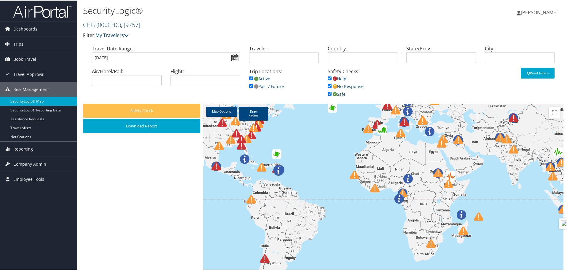
click at [31, 102] on link "SecurityLogic® Map" at bounding box center [38, 100] width 77 height 9
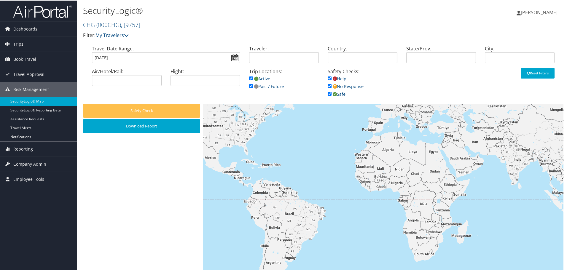
click at [234, 58] on input "[DATE]" at bounding box center [166, 57] width 148 height 11
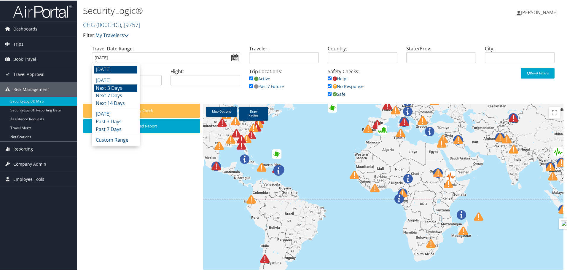
click at [114, 85] on li "Next 3 Days" at bounding box center [115, 88] width 43 height 8
type input "[DATE] - [DATE]"
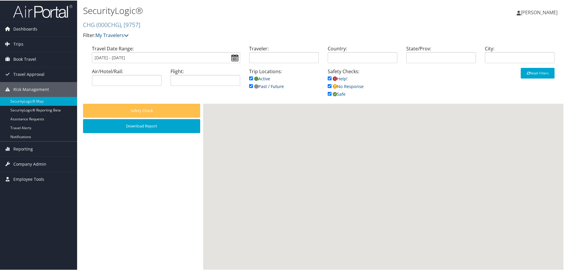
click at [249, 87] on input "checkbox" at bounding box center [251, 86] width 4 height 4
checkbox input "true"
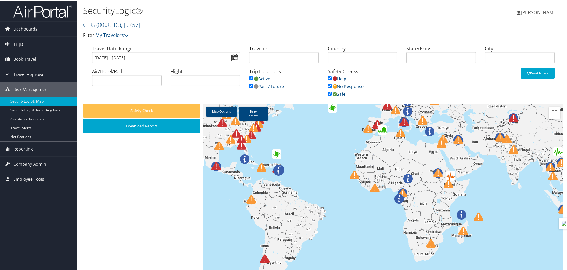
scroll to position [24, 0]
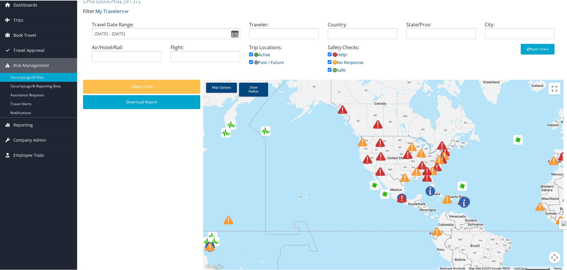
drag, startPoint x: 305, startPoint y: 198, endPoint x: 492, endPoint y: 254, distance: 195.3
click at [492, 254] on div at bounding box center [383, 174] width 360 height 191
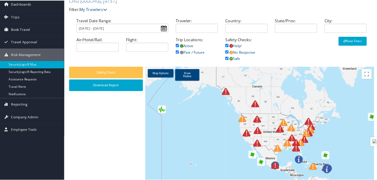
scroll to position [24, 0]
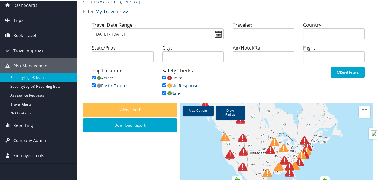
drag, startPoint x: 282, startPoint y: 135, endPoint x: 250, endPoint y: 106, distance: 42.0
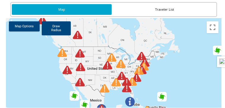
scroll to position [152, 0]
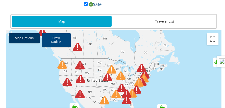
click at [24, 40] on link "Map Options" at bounding box center [24, 38] width 31 height 10
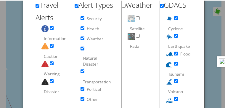
scroll to position [235, 0]
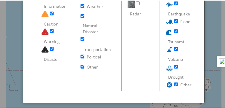
click at [51, 49] on input "Disaster" at bounding box center [52, 48] width 4 height 4
checkbox input "false"
click at [52, 31] on input "Warning" at bounding box center [52, 30] width 4 height 4
checkbox input "false"
click at [51, 15] on input "Caution" at bounding box center [52, 13] width 4 height 4
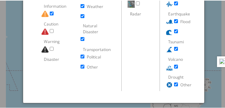
checkbox input "false"
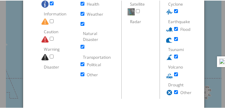
scroll to position [223, 0]
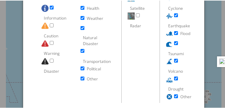
click at [52, 6] on input "Information" at bounding box center [52, 7] width 4 height 4
checkbox input "false"
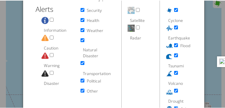
scroll to position [199, 0]
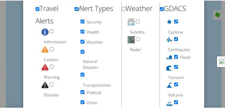
click at [79, 23] on li "Alert Types Security Health Weather Natural Disaster Transportation Political O…" at bounding box center [98, 63] width 47 height 124
click at [82, 20] on input "Security" at bounding box center [83, 21] width 4 height 4
checkbox input "false"
click at [81, 33] on input "Health" at bounding box center [83, 31] width 4 height 4
checkbox input "false"
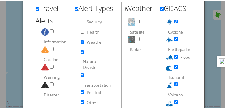
click at [83, 42] on input "Weather" at bounding box center [83, 41] width 4 height 4
checkbox input "false"
click at [82, 53] on input "Natural Disaster" at bounding box center [83, 51] width 4 height 4
checkbox input "false"
click at [81, 74] on input "Natural Disaster" at bounding box center [83, 74] width 4 height 4
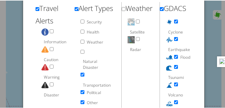
checkbox input "false"
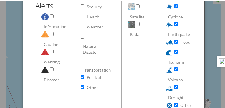
scroll to position [223, 0]
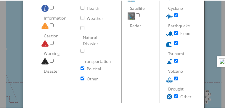
click at [82, 70] on input "Natural Disaster" at bounding box center [83, 68] width 4 height 4
checkbox input "false"
click at [81, 80] on input "Natural Disaster" at bounding box center [83, 78] width 4 height 4
checkbox input "false"
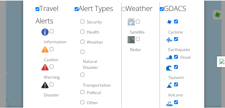
click at [137, 21] on input "Satellite" at bounding box center [138, 21] width 4 height 4
click at [138, 20] on input "Satellite" at bounding box center [138, 21] width 4 height 4
checkbox input "false"
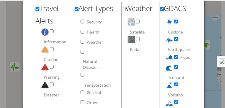
click at [137, 40] on input "Radar" at bounding box center [138, 38] width 4 height 4
click at [137, 38] on input "Radar" at bounding box center [138, 38] width 4 height 4
checkbox input "true"
click at [137, 20] on input "Satellite" at bounding box center [138, 21] width 4 height 4
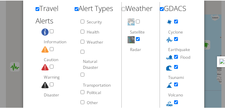
checkbox input "true"
click at [174, 20] on input "Cyclone" at bounding box center [176, 21] width 4 height 4
checkbox input "false"
click at [213, 41] on div at bounding box center [114, 54] width 228 height 108
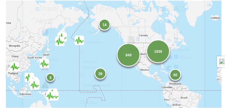
scroll to position [152, 0]
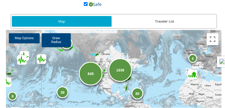
drag, startPoint x: 177, startPoint y: 74, endPoint x: 161, endPoint y: 75, distance: 16.0
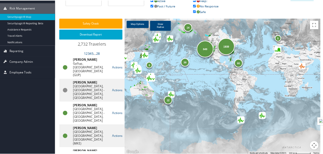
scroll to position [78, 0]
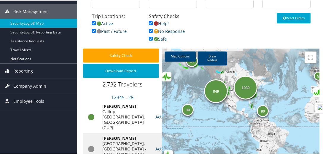
click at [93, 31] on input "checkbox" at bounding box center [94, 30] width 4 height 4
checkbox input "false"
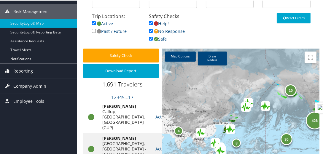
click at [150, 22] on input "checkbox" at bounding box center [151, 23] width 4 height 4
checkbox input "false"
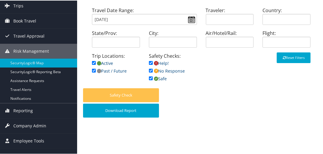
scroll to position [34, 0]
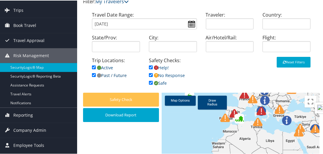
click at [93, 75] on input "checkbox" at bounding box center [94, 75] width 4 height 4
checkbox input "false"
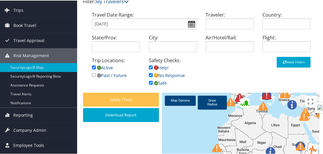
drag, startPoint x: 228, startPoint y: 131, endPoint x: 234, endPoint y: 115, distance: 17.3
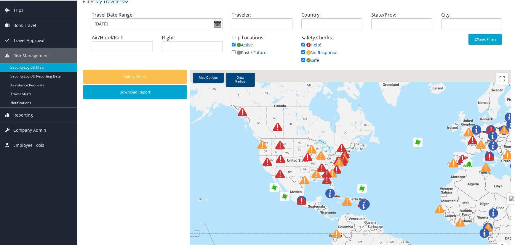
drag, startPoint x: 316, startPoint y: 0, endPoint x: 429, endPoint y: 257, distance: 280.7
click at [322, 154] on html "Menu Dashboards ► AirPortal 360™ (Manager) AirPortal 360™ (Agent) My Travel Das…" at bounding box center [258, 88] width 517 height 245
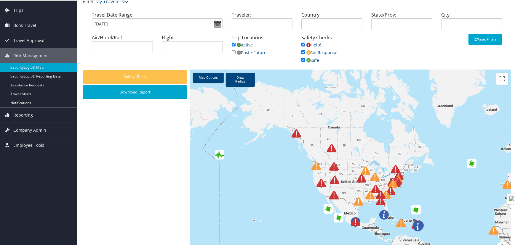
click at [300, 44] on div "Safety Checks: Help! No Response Safe" at bounding box center [332, 51] width 70 height 36
click at [302, 50] on input "checkbox" at bounding box center [303, 52] width 4 height 4
checkbox input "false"
click at [302, 44] on input "checkbox" at bounding box center [303, 44] width 4 height 4
checkbox input "false"
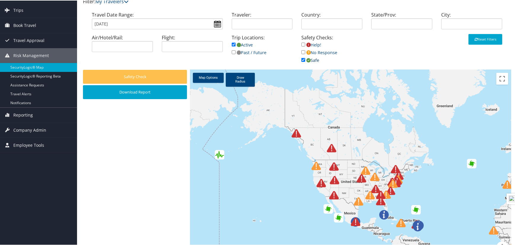
click at [302, 59] on input "checkbox" at bounding box center [303, 60] width 4 height 4
checkbox input "false"
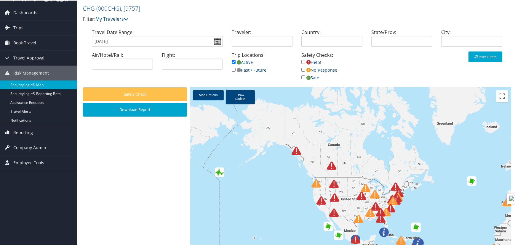
scroll to position [7, 0]
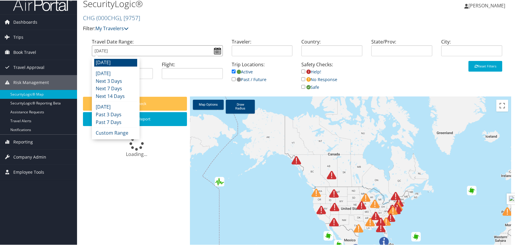
click at [217, 51] on input "[DATE]" at bounding box center [157, 50] width 131 height 11
click at [120, 82] on li "Next 3 Days" at bounding box center [115, 81] width 43 height 8
type input "10/11/2025 - 10/14/2025"
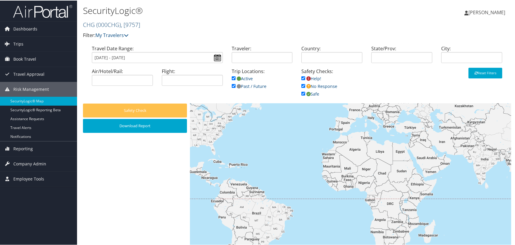
click at [133, 27] on span ", [ 9757 ]" at bounding box center [130, 24] width 19 height 8
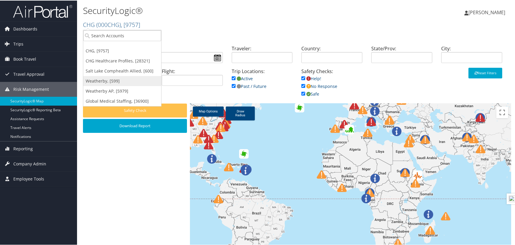
click at [119, 81] on link "Weatherby, [599]" at bounding box center [122, 81] width 78 height 10
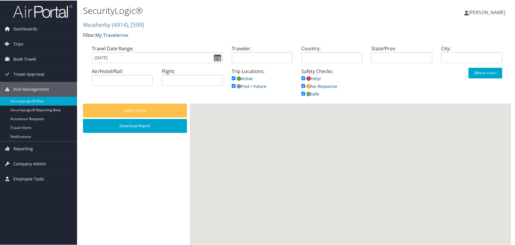
click at [121, 25] on span "( 4914 )" at bounding box center [120, 24] width 16 height 8
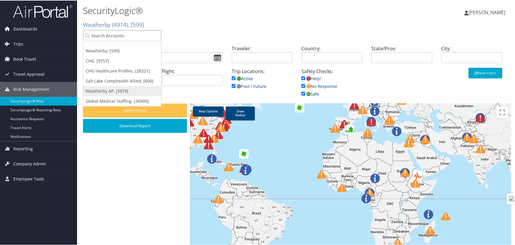
click at [124, 87] on link "Weatherby AP, [5979]" at bounding box center [122, 91] width 78 height 10
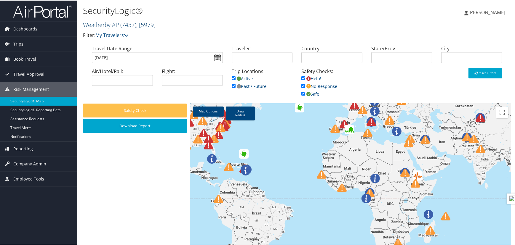
click at [112, 24] on link "Weatherby AP ( 7437 ) , [ 5979 ]" at bounding box center [119, 24] width 73 height 8
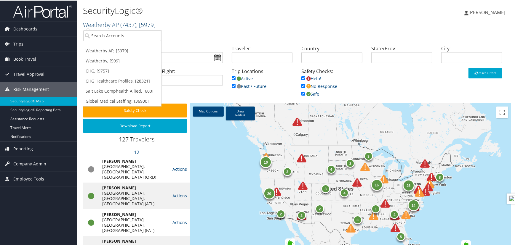
click at [128, 25] on span "( 7437 )" at bounding box center [128, 24] width 16 height 8
click at [108, 61] on link "Weatherby, [599]" at bounding box center [122, 60] width 78 height 10
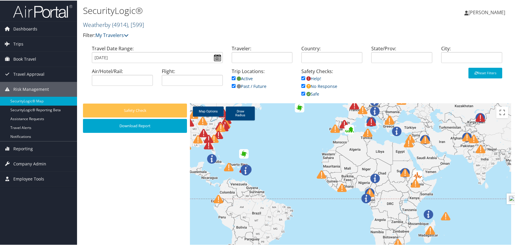
click at [142, 26] on span ", [ 599 ]" at bounding box center [136, 24] width 16 height 8
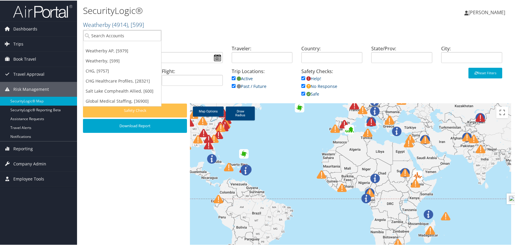
click at [205, 29] on div "SecurityLogic® Weatherby ( 4914 ) , [ 599 ] Weatherby AP Weatherby CHG CHG Heal…" at bounding box center [225, 21] width 285 height 35
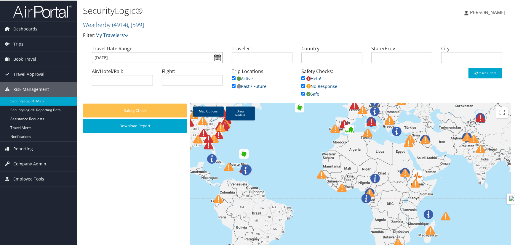
click at [218, 57] on input "[DATE]" at bounding box center [157, 57] width 131 height 11
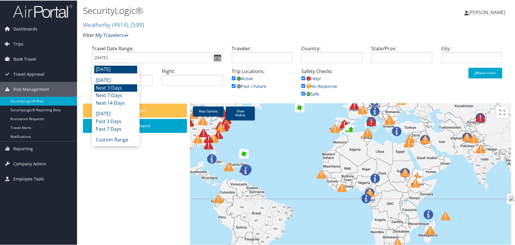
click at [116, 88] on li "Next 3 Days" at bounding box center [115, 88] width 43 height 8
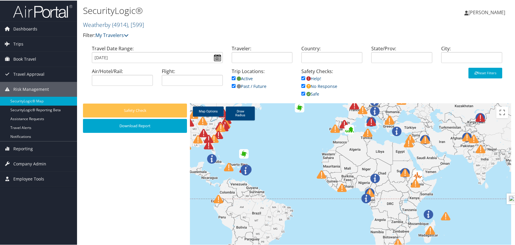
type input "10/11/2025 - 10/14/2025"
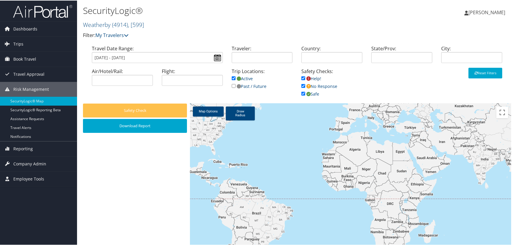
click at [302, 79] on input "checkbox" at bounding box center [303, 78] width 4 height 4
checkbox input "false"
click at [302, 85] on input "checkbox" at bounding box center [303, 86] width 4 height 4
checkbox input "false"
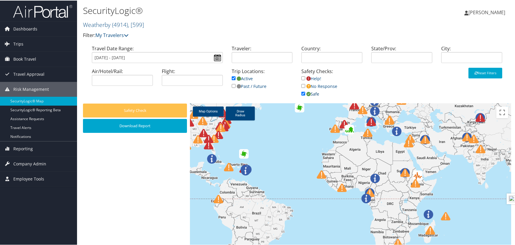
click at [302, 95] on input "checkbox" at bounding box center [303, 93] width 4 height 4
checkbox input "false"
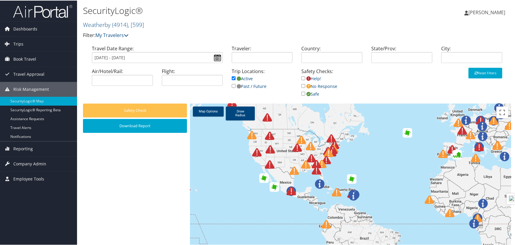
drag, startPoint x: 298, startPoint y: 168, endPoint x: 412, endPoint y: 198, distance: 118.6
click at [412, 198] on div at bounding box center [350, 198] width 321 height 191
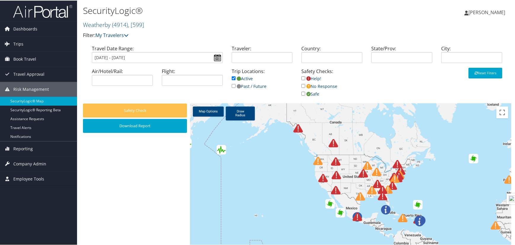
drag, startPoint x: 405, startPoint y: 190, endPoint x: 470, endPoint y: 216, distance: 70.5
click at [470, 216] on div at bounding box center [350, 198] width 321 height 191
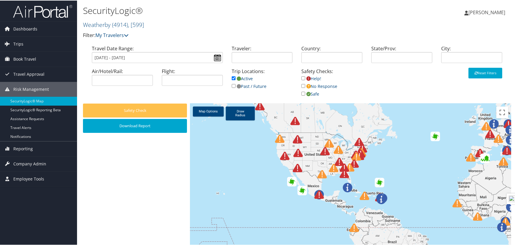
drag, startPoint x: 421, startPoint y: 191, endPoint x: 376, endPoint y: 170, distance: 50.1
click at [376, 170] on div at bounding box center [350, 198] width 321 height 191
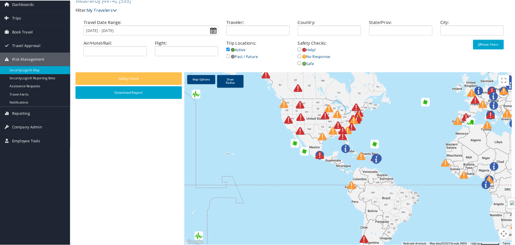
scroll to position [24, 0]
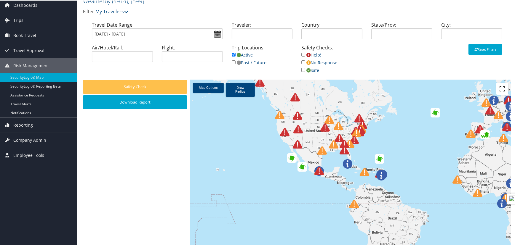
drag, startPoint x: 501, startPoint y: 86, endPoint x: 501, endPoint y: 119, distance: 32.6
click at [501, 86] on button "Toggle fullscreen view" at bounding box center [502, 88] width 12 height 12
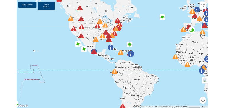
scroll to position [3, 0]
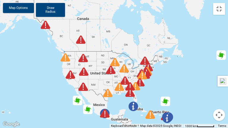
drag, startPoint x: 131, startPoint y: 60, endPoint x: 159, endPoint y: 87, distance: 38.2
click at [153, 115] on img at bounding box center [149, 114] width 9 height 9
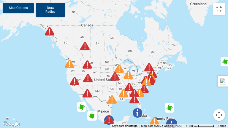
drag, startPoint x: 160, startPoint y: 85, endPoint x: 165, endPoint y: 93, distance: 9.4
click at [165, 93] on div at bounding box center [114, 64] width 228 height 128
click at [18, 11] on link "Map Options" at bounding box center [18, 8] width 31 height 10
click at [20, 8] on link "Map Options" at bounding box center [18, 8] width 31 height 10
click at [19, 8] on link "Map Options" at bounding box center [18, 8] width 31 height 10
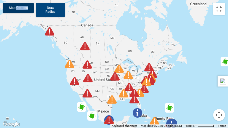
click at [19, 8] on link "Map Options" at bounding box center [18, 8] width 31 height 10
click at [218, 10] on button "Toggle fullscreen view" at bounding box center [219, 9] width 12 height 12
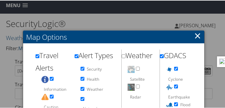
click at [38, 55] on input "checkbox" at bounding box center [38, 56] width 4 height 4
checkbox input "false"
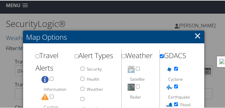
checkbox input "false"
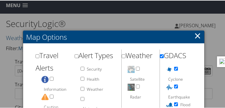
checkbox input "false"
click at [160, 56] on input "checkbox" at bounding box center [162, 56] width 4 height 4
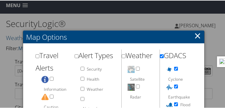
checkbox input "false"
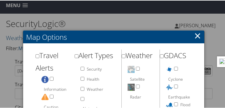
checkbox input "false"
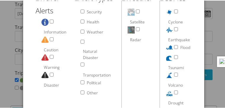
scroll to position [98, 0]
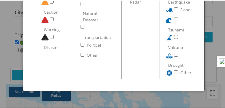
click at [207, 66] on div at bounding box center [114, 54] width 228 height 108
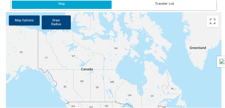
scroll to position [193, 0]
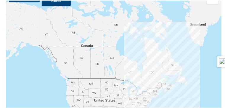
drag, startPoint x: 159, startPoint y: 90, endPoint x: 150, endPoint y: 94, distance: 9.7
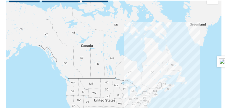
scroll to position [217, 0]
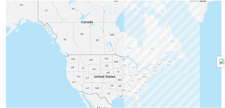
click at [158, 69] on div at bounding box center [114, 60] width 216 height 191
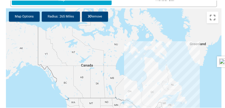
scroll to position [157, 0]
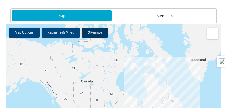
click at [88, 31] on icon at bounding box center [89, 31] width 2 height 3
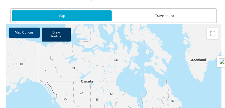
click at [44, 40] on link "Draw Radius" at bounding box center [56, 34] width 29 height 14
click at [52, 36] on link "Draw Radius" at bounding box center [56, 34] width 29 height 14
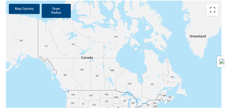
scroll to position [217, 0]
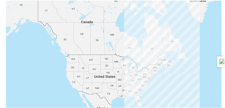
drag, startPoint x: 145, startPoint y: 73, endPoint x: 155, endPoint y: 83, distance: 13.8
drag, startPoint x: 152, startPoint y: 77, endPoint x: 157, endPoint y: 82, distance: 6.9
click at [157, 82] on div at bounding box center [114, 60] width 216 height 191
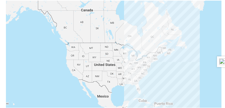
drag, startPoint x: 154, startPoint y: 72, endPoint x: 150, endPoint y: 76, distance: 5.2
click at [150, 76] on div at bounding box center [114, 48] width 216 height 191
click at [151, 72] on div at bounding box center [114, 48] width 216 height 191
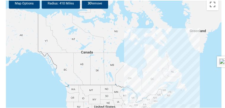
scroll to position [181, 0]
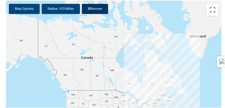
click at [98, 12] on link "Remove" at bounding box center [95, 8] width 26 height 10
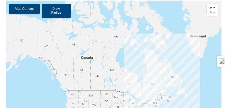
click at [96, 10] on div at bounding box center [114, 95] width 216 height 191
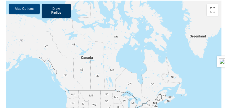
click at [60, 12] on link "Draw Radius" at bounding box center [56, 10] width 29 height 14
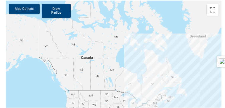
drag, startPoint x: 192, startPoint y: 94, endPoint x: 191, endPoint y: 83, distance: 10.4
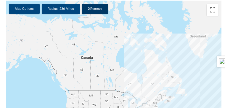
click at [95, 7] on link "Remove" at bounding box center [95, 8] width 26 height 10
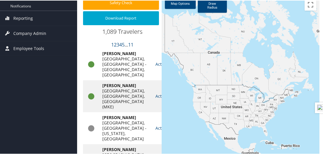
scroll to position [133, 0]
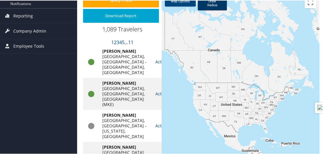
click at [213, 5] on link "Draw Radius" at bounding box center [212, 3] width 29 height 14
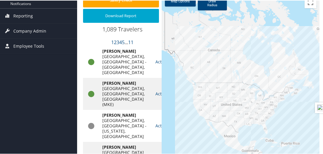
drag, startPoint x: 271, startPoint y: 103, endPoint x: 284, endPoint y: 117, distance: 18.4
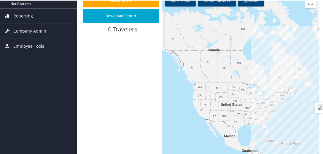
drag, startPoint x: 268, startPoint y: 102, endPoint x: 274, endPoint y: 107, distance: 8.0
click at [274, 107] on div at bounding box center [240, 88] width 157 height 191
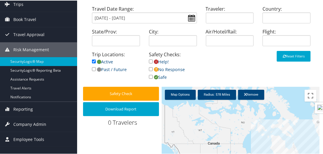
scroll to position [57, 0]
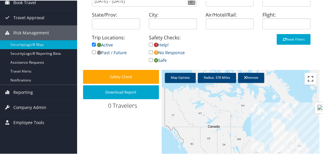
click at [309, 83] on button "Toggle fullscreen view" at bounding box center [310, 78] width 12 height 12
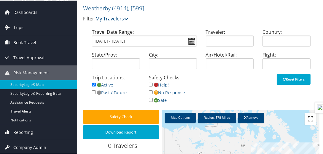
scroll to position [51, 0]
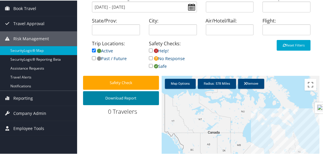
click at [124, 96] on button "Download Report" at bounding box center [121, 98] width 76 height 14
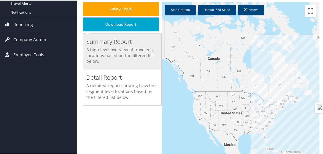
scroll to position [126, 0]
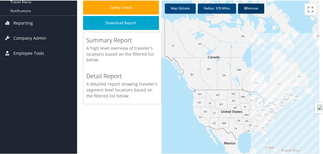
click at [244, 7] on icon at bounding box center [245, 7] width 2 height 3
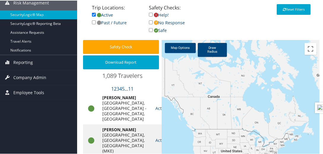
scroll to position [58, 0]
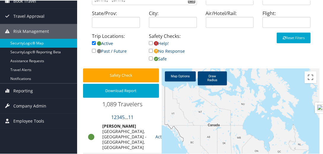
click at [28, 44] on link "SecurityLogic® Map" at bounding box center [38, 42] width 77 height 9
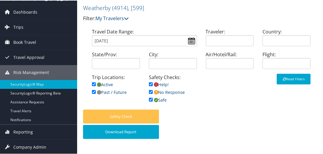
scroll to position [17, 0]
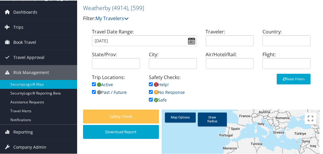
click at [94, 93] on input "checkbox" at bounding box center [94, 92] width 4 height 4
checkbox input "false"
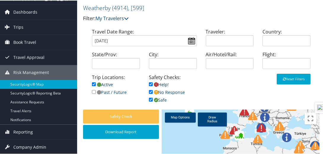
click at [150, 83] on input "checkbox" at bounding box center [151, 84] width 4 height 4
checkbox input "false"
click at [150, 90] on input "checkbox" at bounding box center [151, 92] width 4 height 4
checkbox input "false"
click at [149, 100] on input "checkbox" at bounding box center [151, 99] width 4 height 4
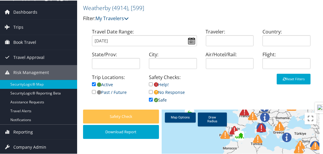
checkbox input "false"
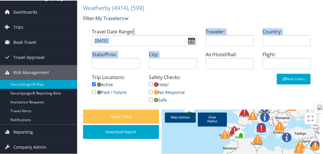
drag, startPoint x: 226, startPoint y: 92, endPoint x: 209, endPoint y: 64, distance: 32.8
click at [209, 64] on div "Travel Date Range: [DATE] Traveler: Country: State/Prov: City: Air/Hotel/Rail: …" at bounding box center [201, 69] width 236 height 82
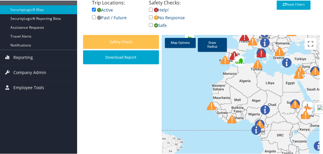
scroll to position [92, 0]
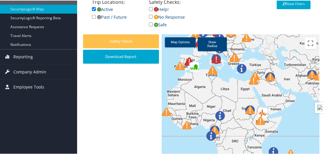
drag, startPoint x: 295, startPoint y: 100, endPoint x: 217, endPoint y: 103, distance: 77.7
click at [245, 105] on img at bounding box center [249, 109] width 9 height 9
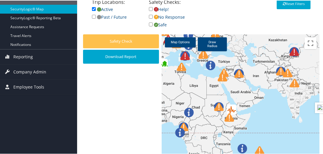
drag, startPoint x: 276, startPoint y: 101, endPoint x: 200, endPoint y: 112, distance: 76.7
click at [201, 117] on div "To navigate, press the arrow keys." at bounding box center [240, 129] width 157 height 191
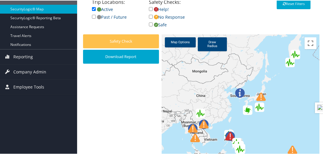
drag, startPoint x: 269, startPoint y: 114, endPoint x: 199, endPoint y: 98, distance: 71.2
click at [199, 98] on div at bounding box center [240, 129] width 157 height 191
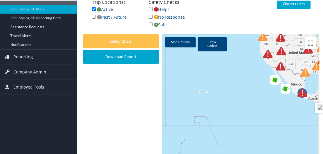
drag, startPoint x: 270, startPoint y: 116, endPoint x: 233, endPoint y: 123, distance: 38.3
click at [252, 120] on div at bounding box center [240, 129] width 157 height 191
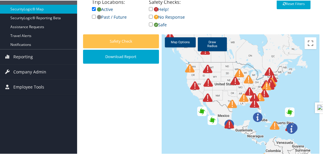
drag, startPoint x: 246, startPoint y: 118, endPoint x: 203, endPoint y: 144, distance: 50.9
click at [203, 144] on div at bounding box center [240, 129] width 157 height 191
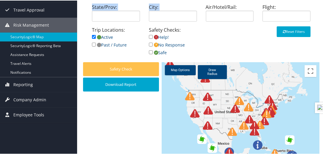
scroll to position [41, 0]
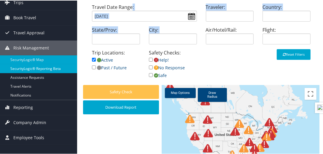
click at [33, 68] on link "SecurityLogic® Reporting beta" at bounding box center [38, 68] width 77 height 9
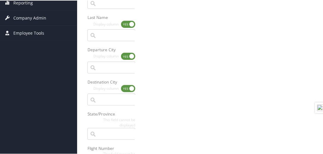
scroll to position [28, 0]
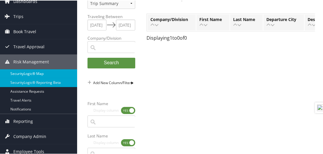
click at [31, 70] on link "SecurityLogic® Map" at bounding box center [38, 73] width 77 height 9
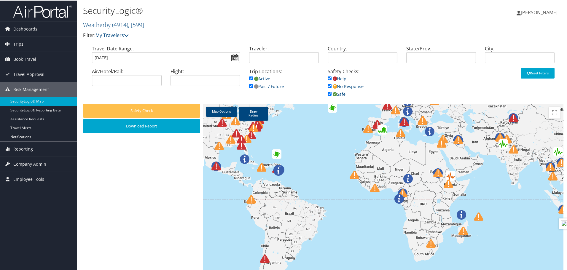
drag, startPoint x: 0, startPoint y: 0, endPoint x: 399, endPoint y: 81, distance: 407.4
click at [322, 81] on div "Safety Checks: Help! No Response Safe" at bounding box center [362, 85] width 79 height 36
click at [250, 87] on input "checkbox" at bounding box center [251, 86] width 4 height 4
checkbox input "false"
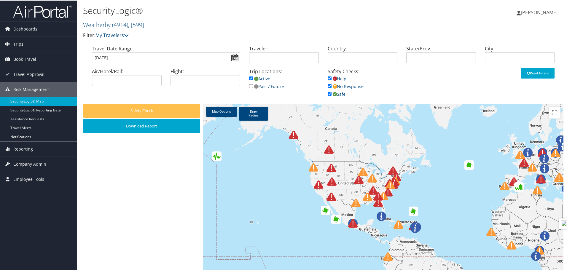
drag, startPoint x: 292, startPoint y: 148, endPoint x: 430, endPoint y: 206, distance: 150.0
click at [322, 154] on div at bounding box center [383, 198] width 360 height 191
click at [322, 78] on input "checkbox" at bounding box center [330, 78] width 4 height 4
checkbox input "false"
click at [322, 84] on input "checkbox" at bounding box center [330, 86] width 4 height 4
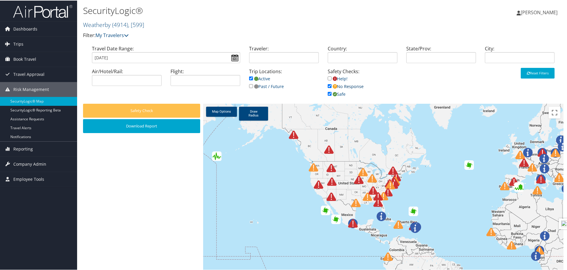
checkbox input "false"
click at [322, 91] on input "checkbox" at bounding box center [330, 93] width 4 height 4
checkbox input "false"
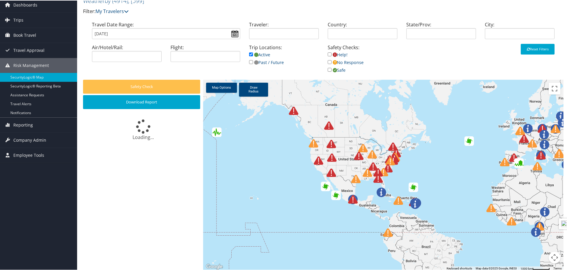
drag, startPoint x: 554, startPoint y: 0, endPoint x: 435, endPoint y: 53, distance: 130.0
click at [322, 53] on div "Travel Date Range: [DATE] Traveler: Country: State/Prov: City: Air/Hotel/Rail: …" at bounding box center [323, 49] width 480 height 59
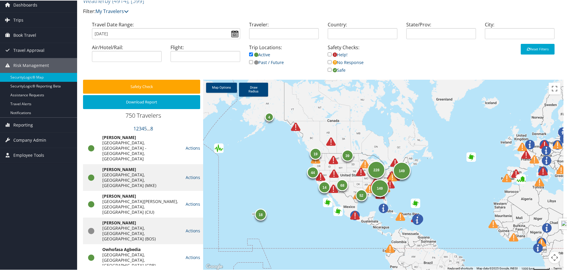
drag, startPoint x: 356, startPoint y: 216, endPoint x: 303, endPoint y: 207, distance: 54.1
click at [303, 154] on div "228 149 18 44 149 39 68 52 4 19 14" at bounding box center [383, 174] width 360 height 191
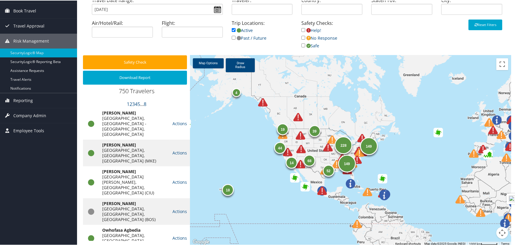
scroll to position [49, 0]
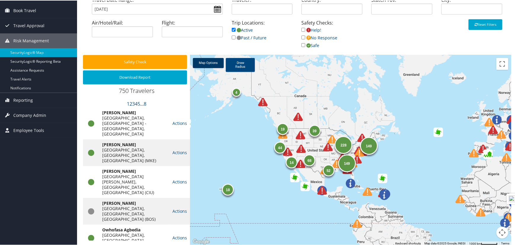
click at [213, 64] on link "Map Options" at bounding box center [208, 63] width 31 height 10
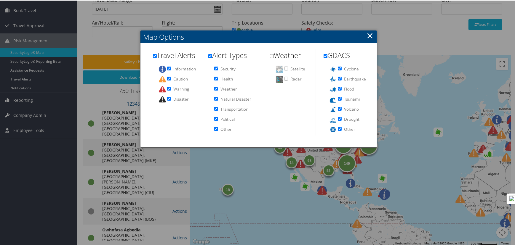
click at [155, 56] on input "checkbox" at bounding box center [155, 56] width 4 height 4
checkbox input "false"
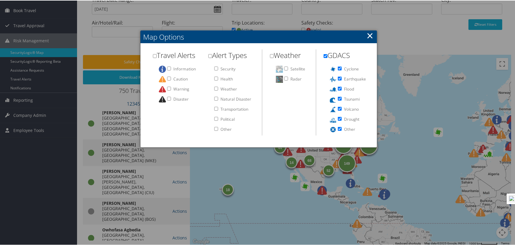
checkbox input "false"
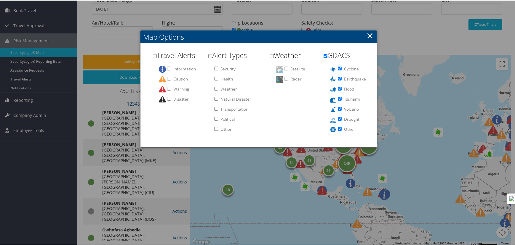
checkbox input "false"
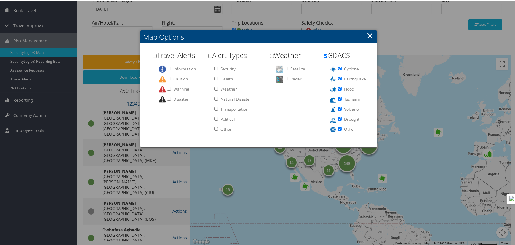
click at [322, 55] on input "checkbox" at bounding box center [326, 56] width 4 height 4
checkbox input "false"
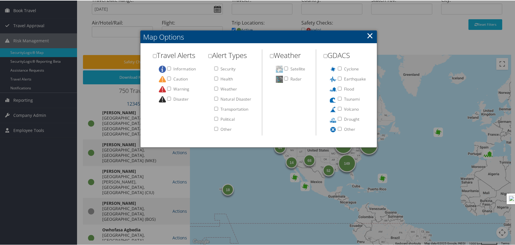
checkbox input "false"
click at [322, 37] on link "×" at bounding box center [370, 35] width 7 height 12
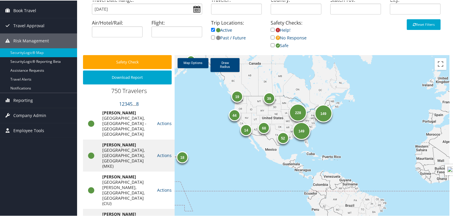
drag, startPoint x: 366, startPoint y: 162, endPoint x: 358, endPoint y: 129, distance: 34.2
click at [322, 129] on div "228 149 18 44 149 39 68 52 4 19 14" at bounding box center [312, 150] width 275 height 191
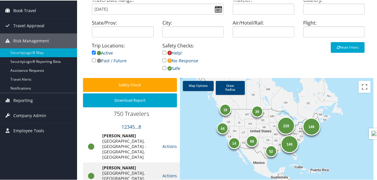
drag, startPoint x: 320, startPoint y: 133, endPoint x: 334, endPoint y: 127, distance: 15.1
click at [322, 127] on div "228 149 18 44 149 39 68 52 4 19 14" at bounding box center [277, 172] width 194 height 191
click at [234, 89] on link "Draw Radius" at bounding box center [230, 87] width 29 height 14
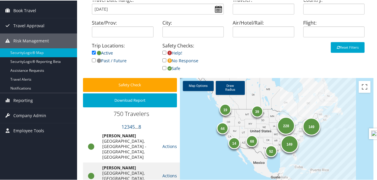
drag, startPoint x: 302, startPoint y: 132, endPoint x: 311, endPoint y: 145, distance: 15.8
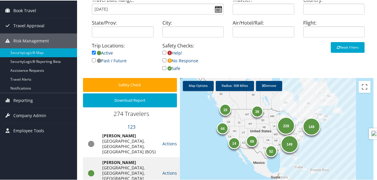
drag, startPoint x: 302, startPoint y: 139, endPoint x: 307, endPoint y: 141, distance: 5.6
click at [307, 141] on div "228 149 18 44 149 39 68 52 4 19 14" at bounding box center [277, 172] width 194 height 191
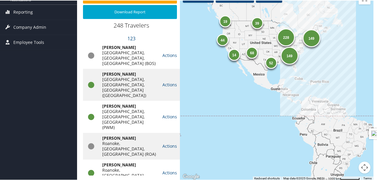
scroll to position [117, 0]
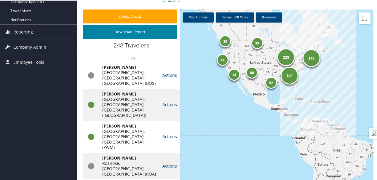
click at [130, 34] on button "Download Report" at bounding box center [130, 31] width 94 height 14
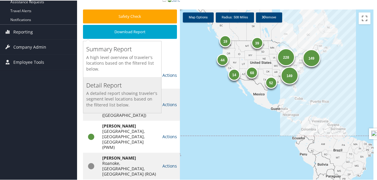
click at [110, 87] on h3 "Detail Report" at bounding box center [122, 85] width 72 height 8
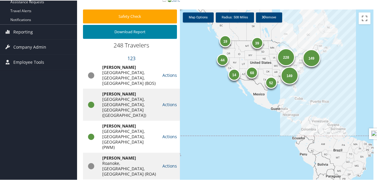
click at [127, 34] on button "Download Report" at bounding box center [130, 31] width 94 height 14
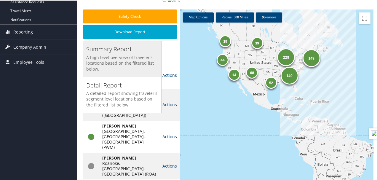
click at [116, 55] on h5 "A high level overview of traveler's locations based on the filtered list below." at bounding box center [122, 62] width 72 height 17
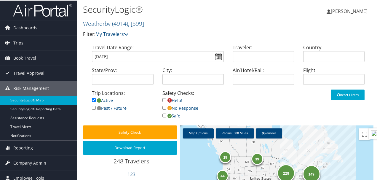
scroll to position [0, 0]
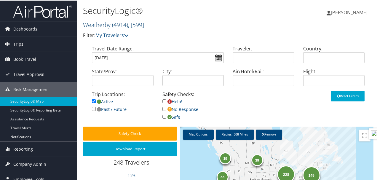
click at [122, 25] on span "( 4914 )" at bounding box center [120, 24] width 16 height 8
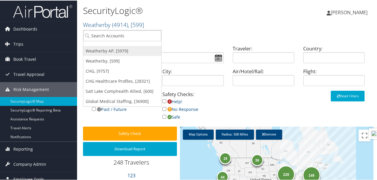
click at [108, 50] on link "Weatherby AP, [5979]" at bounding box center [122, 50] width 78 height 10
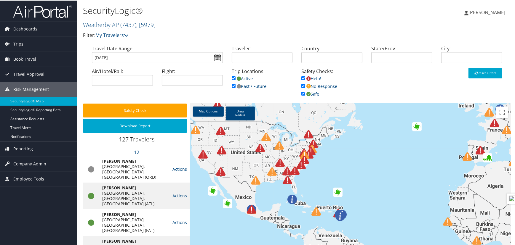
drag, startPoint x: 372, startPoint y: 0, endPoint x: 407, endPoint y: 28, distance: 45.1
click at [377, 28] on div "SecurityLogic® Weatherby AP ( 7437 ) , [ 5979 ] Weatherby [PERSON_NAME] CHG CHG…" at bounding box center [297, 22] width 440 height 44
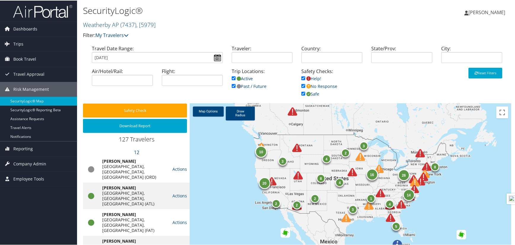
drag, startPoint x: 373, startPoint y: 207, endPoint x: 368, endPoint y: 197, distance: 11.7
click at [368, 180] on div "1" at bounding box center [371, 198] width 9 height 9
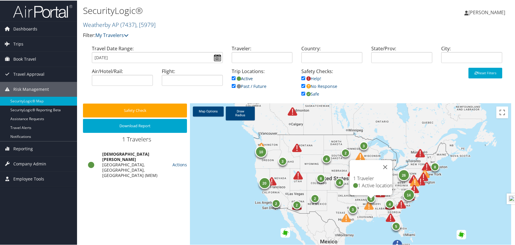
click at [232, 77] on input "checkbox" at bounding box center [234, 78] width 4 height 4
checkbox input "false"
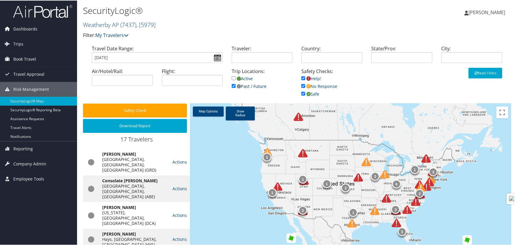
click at [232, 83] on link "Past / Future" at bounding box center [249, 86] width 35 height 6
checkbox input "false"
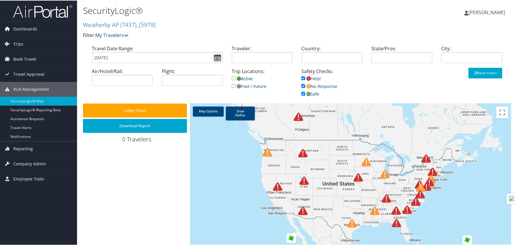
click at [232, 79] on input "checkbox" at bounding box center [234, 78] width 4 height 4
checkbox input "true"
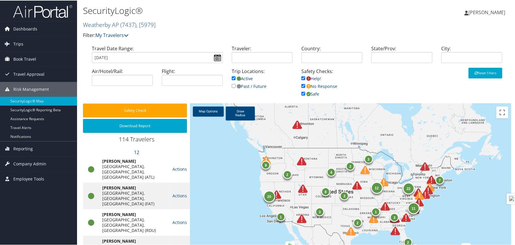
click at [302, 77] on input "checkbox" at bounding box center [303, 78] width 4 height 4
checkbox input "false"
click at [302, 84] on input "checkbox" at bounding box center [303, 86] width 4 height 4
click at [302, 82] on li "No Response" at bounding box center [331, 86] width 61 height 8
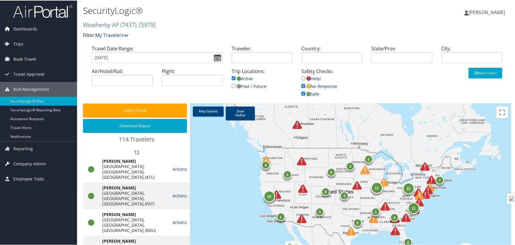
click at [303, 86] on input "checkbox" at bounding box center [303, 86] width 4 height 4
checkbox input "false"
click at [301, 93] on input "checkbox" at bounding box center [303, 93] width 4 height 4
checkbox input "false"
click at [213, 114] on link "Map Options" at bounding box center [208, 111] width 31 height 10
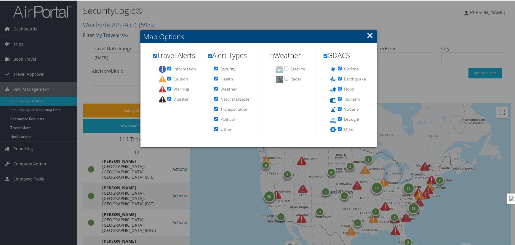
click at [153, 55] on input "checkbox" at bounding box center [155, 56] width 4 height 4
checkbox input "false"
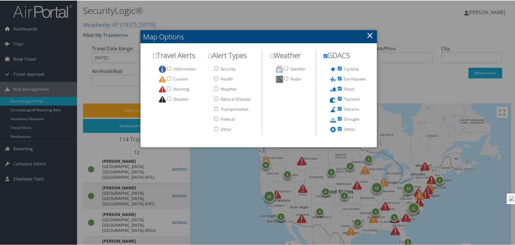
checkbox input "false"
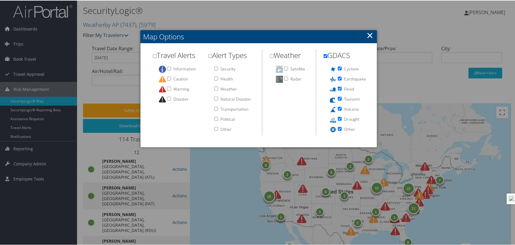
checkbox input "false"
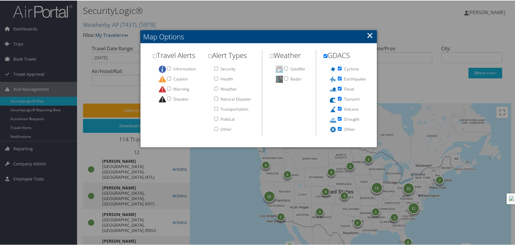
click at [326, 55] on input "checkbox" at bounding box center [326, 56] width 4 height 4
checkbox input "false"
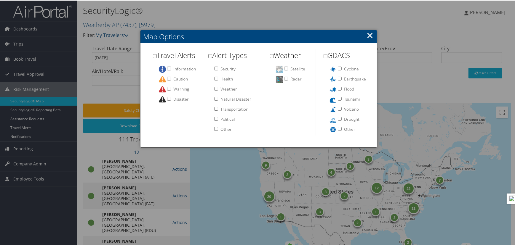
checkbox input "false"
click at [369, 38] on link "×" at bounding box center [370, 35] width 7 height 12
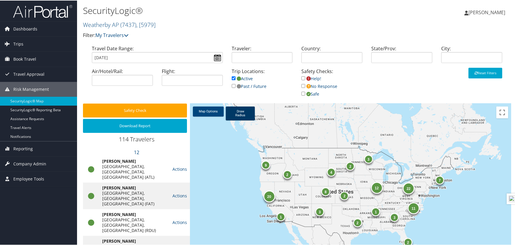
click at [243, 114] on link "Draw Radius" at bounding box center [240, 113] width 29 height 14
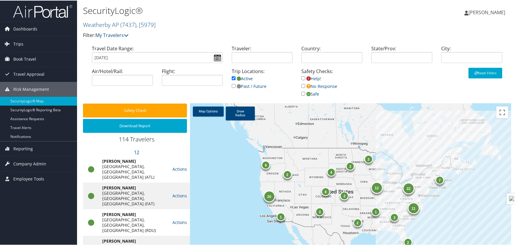
drag, startPoint x: 418, startPoint y: 189, endPoint x: 431, endPoint y: 216, distance: 30.6
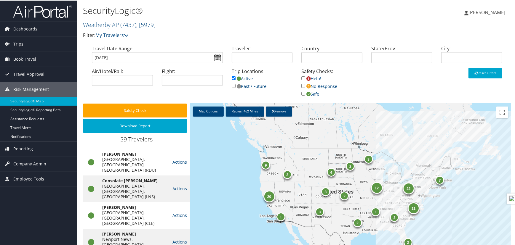
drag, startPoint x: 424, startPoint y: 196, endPoint x: 436, endPoint y: 204, distance: 13.6
click at [377, 180] on div "20 22 8 12 2 4 3 11 2 9 1 7 2 3 1 2 2 3" at bounding box center [350, 198] width 321 height 191
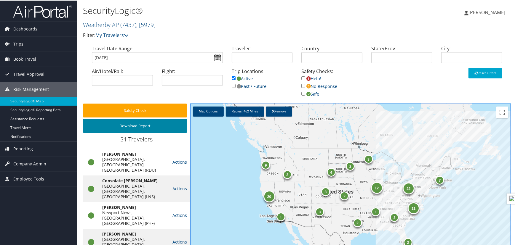
click at [141, 129] on button "Download Report" at bounding box center [135, 126] width 104 height 14
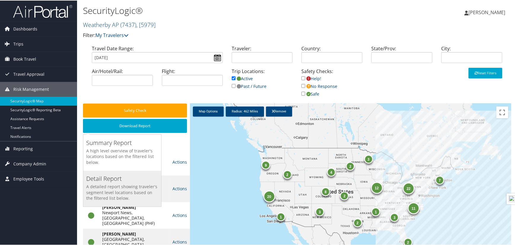
click at [113, 180] on h5 "A detailed report showing traveler's segment level locations based on the filte…" at bounding box center [122, 191] width 72 height 17
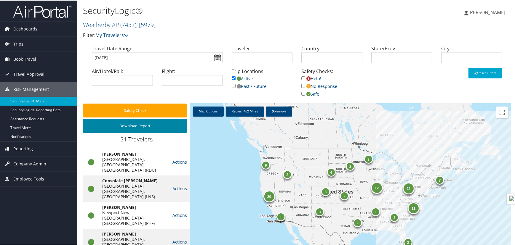
click at [136, 130] on button "Download Report" at bounding box center [135, 126] width 104 height 14
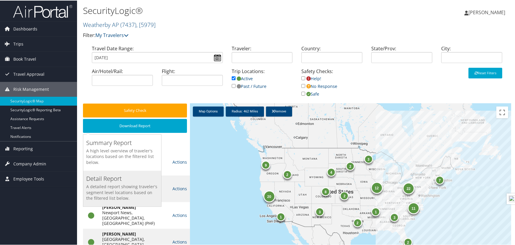
click at [113, 180] on h5 "A detailed report showing traveler's segment level locations based on the filte…" at bounding box center [122, 191] width 72 height 17
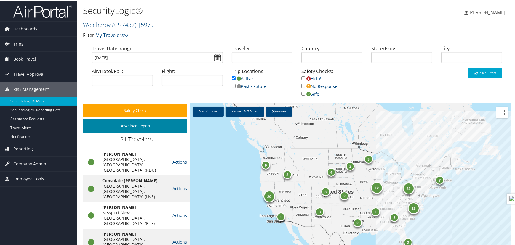
click at [132, 128] on button "Download Report" at bounding box center [135, 126] width 104 height 14
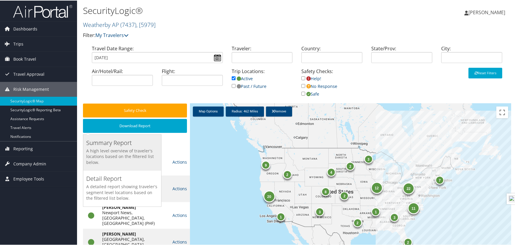
click at [122, 147] on div "Summary Report A high level overview of traveler's locations based on the filte…" at bounding box center [122, 152] width 78 height 36
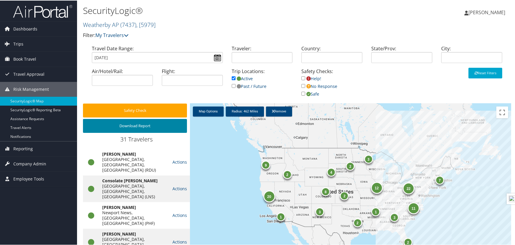
click at [137, 127] on button "Download Report" at bounding box center [135, 126] width 104 height 14
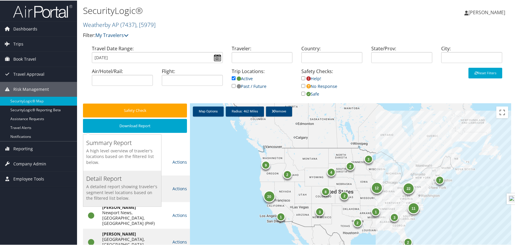
click at [112, 180] on h5 "A detailed report showing traveler's segment level locations based on the filte…" at bounding box center [122, 191] width 72 height 17
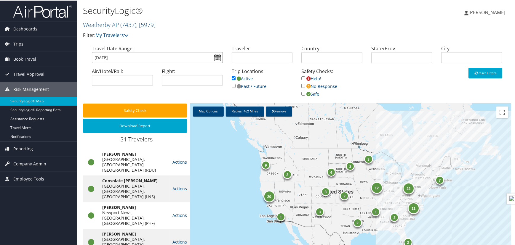
click at [216, 58] on input "[DATE]" at bounding box center [157, 57] width 131 height 11
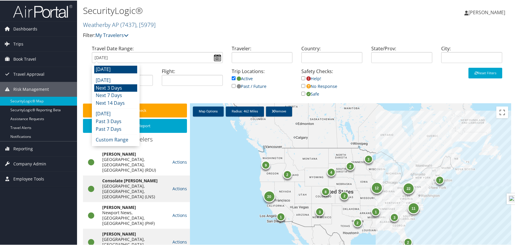
click at [116, 87] on li "Next 3 Days" at bounding box center [115, 88] width 43 height 8
type input "[DATE] - [DATE]"
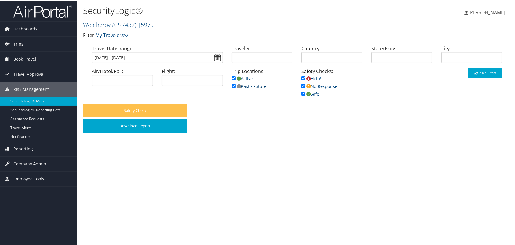
click at [233, 86] on input "checkbox" at bounding box center [234, 86] width 4 height 4
checkbox input "false"
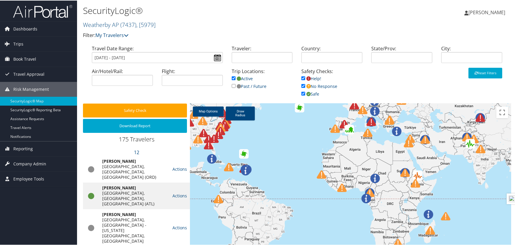
click at [301, 79] on input "checkbox" at bounding box center [303, 78] width 4 height 4
checkbox input "false"
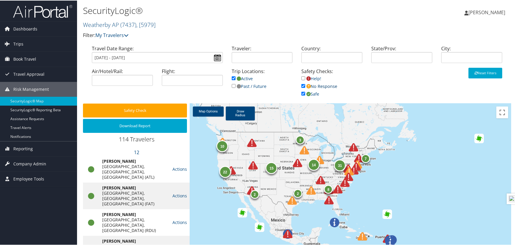
click at [304, 88] on link "No Response" at bounding box center [319, 86] width 36 height 6
checkbox input "false"
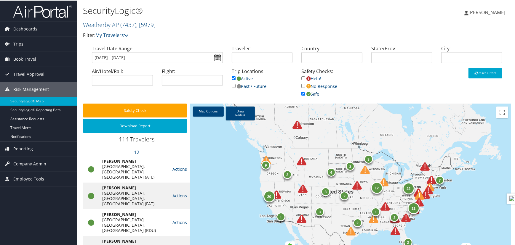
click at [302, 93] on input "checkbox" at bounding box center [303, 93] width 4 height 4
checkbox input "false"
click at [210, 114] on link "Map Options" at bounding box center [208, 111] width 31 height 10
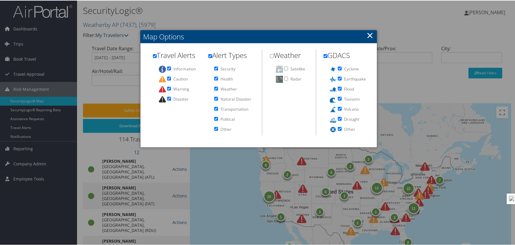
click at [153, 55] on input "checkbox" at bounding box center [155, 56] width 4 height 4
checkbox input "false"
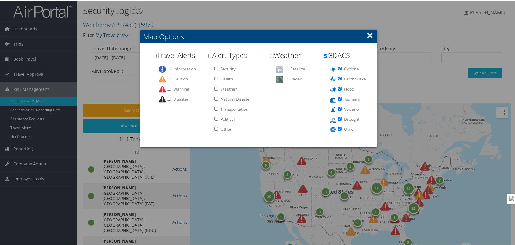
checkbox input "false"
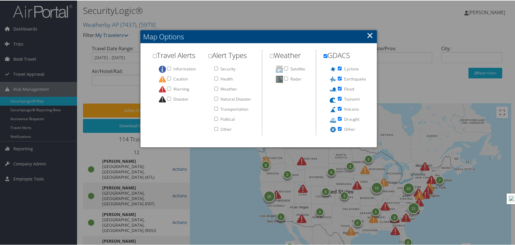
checkbox input "false"
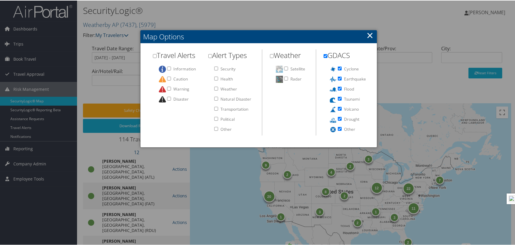
click at [210, 54] on input "checkbox" at bounding box center [210, 56] width 4 height 4
checkbox input "true"
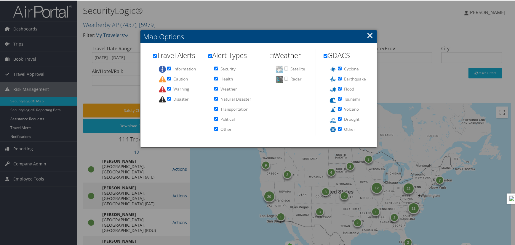
checkbox input "true"
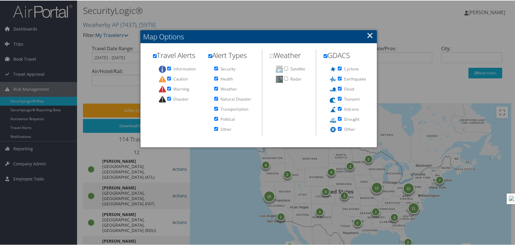
checkbox input "true"
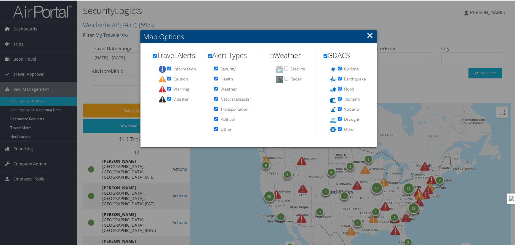
click at [210, 54] on input "checkbox" at bounding box center [210, 56] width 4 height 4
checkbox input "false"
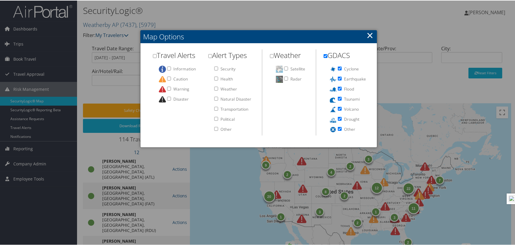
checkbox input "false"
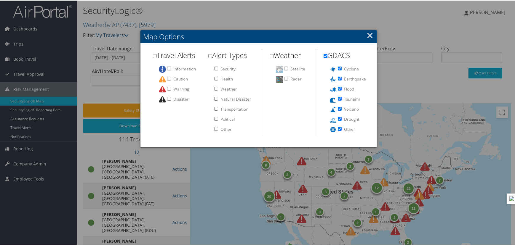
checkbox input "false"
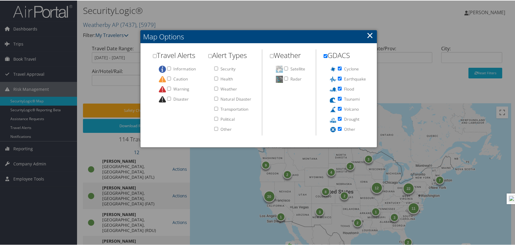
click at [215, 89] on input "Weather" at bounding box center [216, 88] width 4 height 4
checkbox input "false"
click at [328, 55] on h2 "GDACS" at bounding box center [347, 56] width 47 height 12
click at [324, 55] on input "checkbox" at bounding box center [326, 56] width 4 height 4
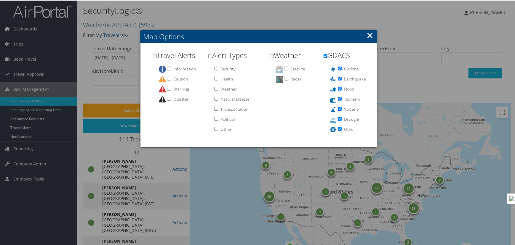
checkbox input "false"
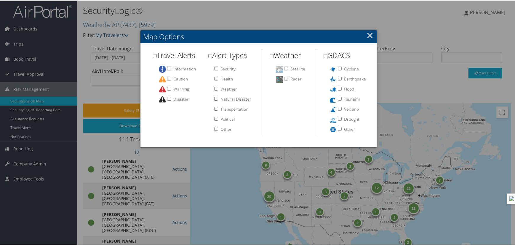
checkbox input "false"
click at [370, 35] on link "×" at bounding box center [370, 35] width 7 height 12
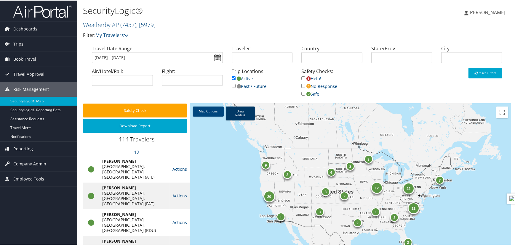
click at [241, 114] on link "Draw Radius" at bounding box center [240, 113] width 29 height 14
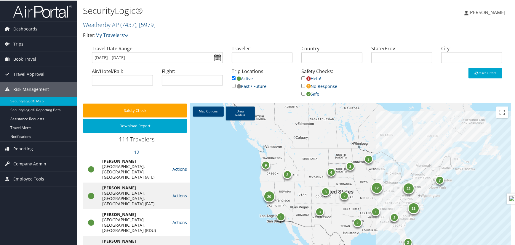
drag, startPoint x: 427, startPoint y: 190, endPoint x: 449, endPoint y: 205, distance: 26.5
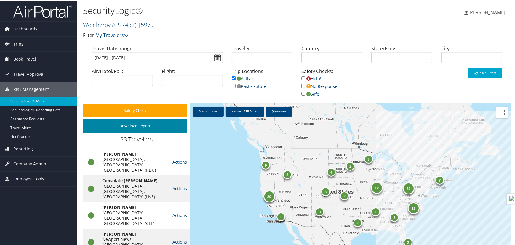
click at [134, 124] on button "Download Report" at bounding box center [135, 126] width 104 height 14
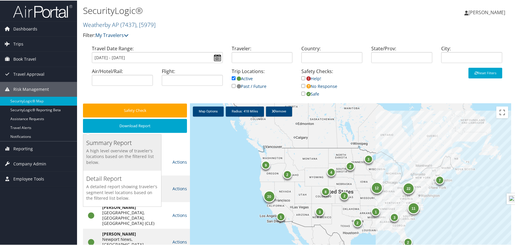
click at [125, 159] on h5 "A high level overview of traveler's locations based on the filtered list below." at bounding box center [122, 156] width 72 height 17
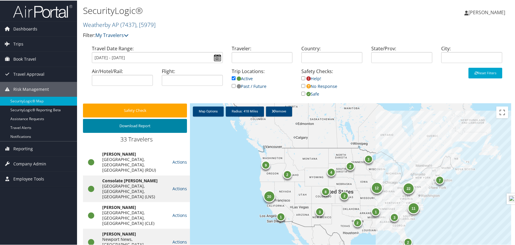
click at [136, 128] on button "Download Report" at bounding box center [135, 126] width 104 height 14
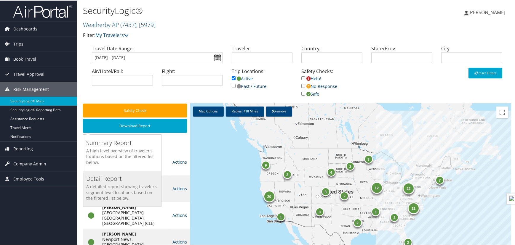
click at [121, 184] on h5 "A detailed report showing traveler's segment level locations based on the filte…" at bounding box center [122, 191] width 72 height 17
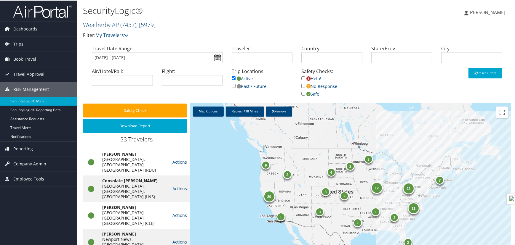
click at [138, 24] on span ", [ 5979 ]" at bounding box center [145, 24] width 19 height 8
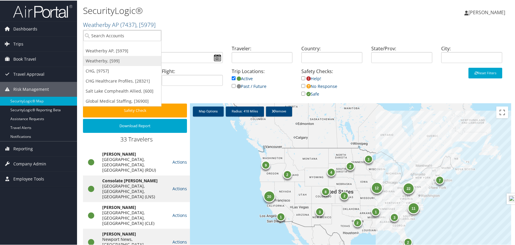
click at [114, 58] on link "Weatherby, [599]" at bounding box center [122, 60] width 78 height 10
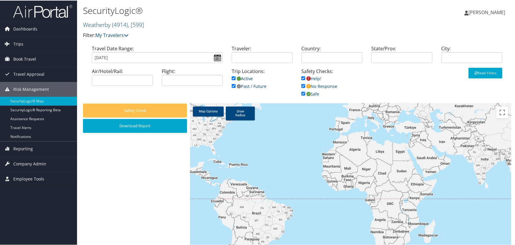
type input "[DATE] - [DATE]"
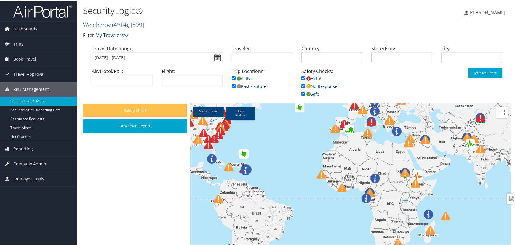
click at [234, 84] on input "checkbox" at bounding box center [234, 86] width 4 height 4
checkbox input "false"
click at [304, 76] on link "Help!" at bounding box center [311, 78] width 20 height 6
click at [301, 86] on input "checkbox" at bounding box center [303, 86] width 4 height 4
checkbox input "false"
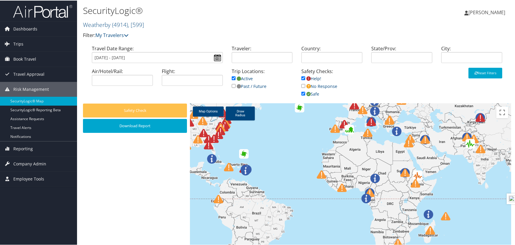
click at [304, 77] on link "Help!" at bounding box center [311, 78] width 20 height 6
click at [302, 77] on input "checkbox" at bounding box center [303, 78] width 4 height 4
checkbox input "false"
click at [301, 94] on input "checkbox" at bounding box center [303, 93] width 4 height 4
checkbox input "false"
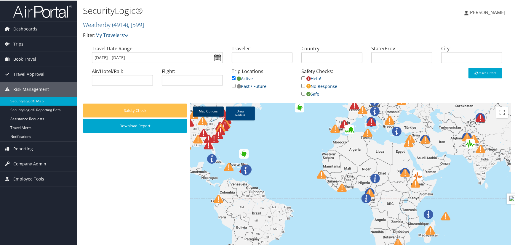
click at [207, 113] on link "Map Options" at bounding box center [208, 111] width 31 height 10
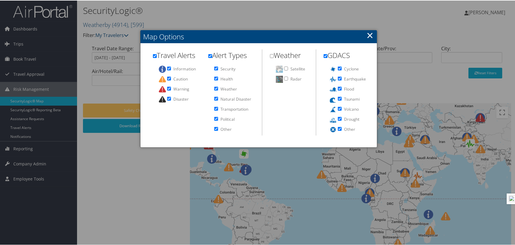
click at [154, 55] on input "checkbox" at bounding box center [155, 56] width 4 height 4
checkbox input "false"
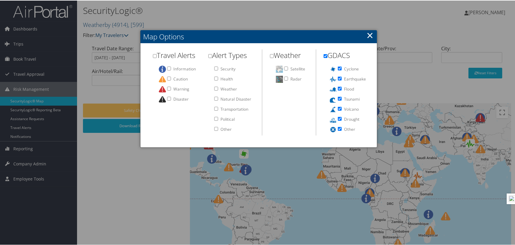
checkbox input "false"
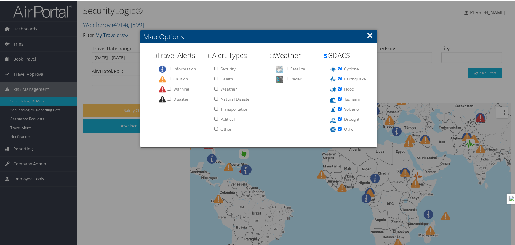
checkbox input "false"
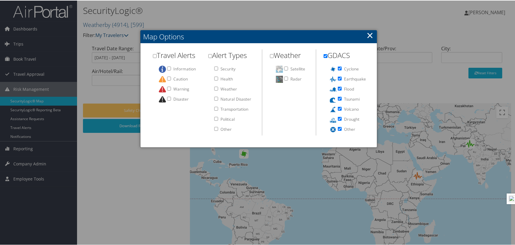
click at [324, 54] on input "checkbox" at bounding box center [326, 56] width 4 height 4
checkbox input "false"
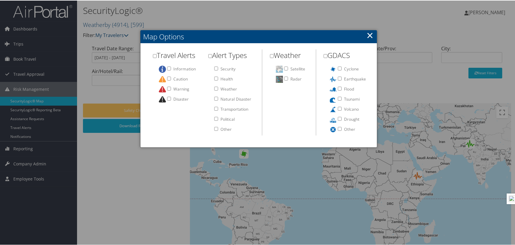
checkbox input "false"
click at [371, 36] on link "×" at bounding box center [370, 35] width 7 height 12
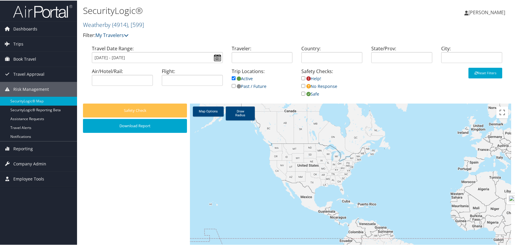
drag, startPoint x: 300, startPoint y: 145, endPoint x: 426, endPoint y: 183, distance: 130.9
click at [426, 183] on div at bounding box center [350, 198] width 321 height 191
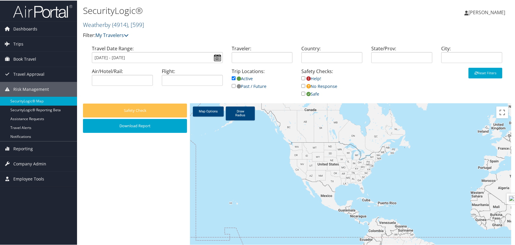
drag, startPoint x: 400, startPoint y: 185, endPoint x: 421, endPoint y: 184, distance: 20.8
click at [421, 184] on div at bounding box center [350, 198] width 321 height 191
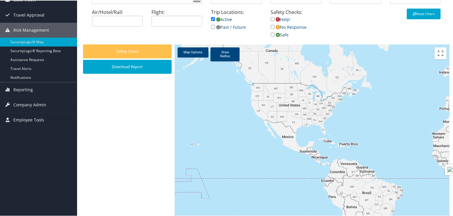
scroll to position [59, 0]
drag, startPoint x: 222, startPoint y: 55, endPoint x: 243, endPoint y: 69, distance: 24.8
click at [243, 69] on div "Map Options Draw Radius Remove Keyboard shortcuts Map Data Map data ©2025 Googl…" at bounding box center [312, 139] width 275 height 191
click at [223, 56] on link "Draw Radius" at bounding box center [224, 54] width 29 height 14
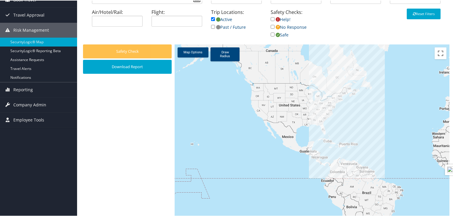
drag, startPoint x: 334, startPoint y: 108, endPoint x: 345, endPoint y: 120, distance: 16.2
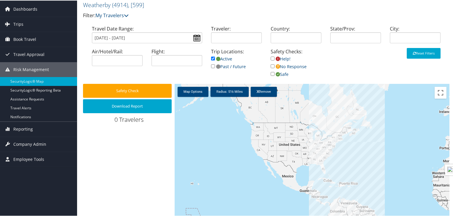
scroll to position [12, 0]
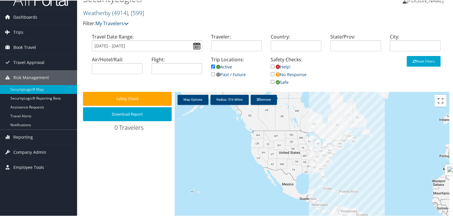
click at [134, 15] on span ", [ 599 ]" at bounding box center [136, 12] width 16 height 8
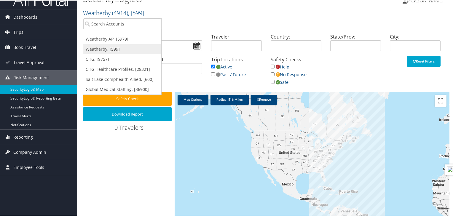
click at [110, 50] on link "Weatherby, [599]" at bounding box center [122, 49] width 78 height 10
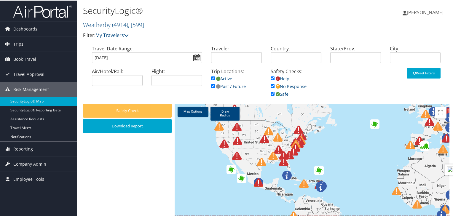
drag, startPoint x: 248, startPoint y: 143, endPoint x: 362, endPoint y: 160, distance: 115.3
click at [362, 160] on div at bounding box center [312, 198] width 275 height 191
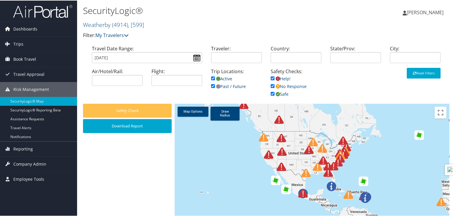
drag, startPoint x: 319, startPoint y: 161, endPoint x: 296, endPoint y: 161, distance: 22.8
click at [296, 161] on div at bounding box center [312, 198] width 275 height 191
click at [212, 87] on input "checkbox" at bounding box center [213, 86] width 4 height 4
checkbox input "false"
click at [271, 76] on link "Help!" at bounding box center [281, 78] width 20 height 6
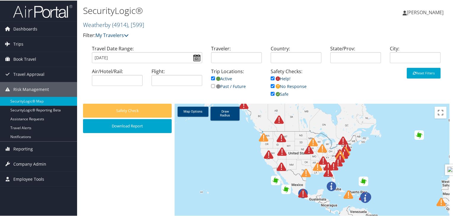
click at [271, 77] on input "checkbox" at bounding box center [273, 78] width 4 height 4
checkbox input "false"
click at [272, 86] on input "checkbox" at bounding box center [273, 86] width 4 height 4
checkbox input "false"
click at [271, 94] on input "checkbox" at bounding box center [273, 93] width 4 height 4
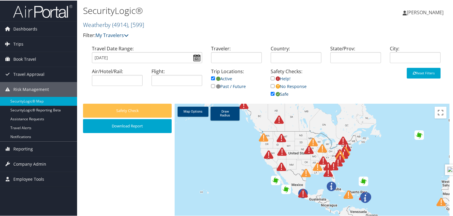
checkbox input "false"
click at [188, 110] on link "Map Options" at bounding box center [193, 111] width 31 height 10
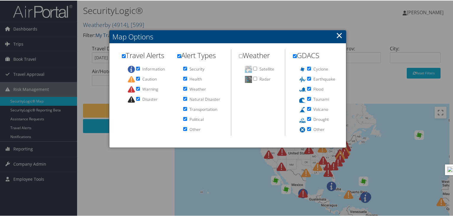
click at [123, 55] on input "checkbox" at bounding box center [124, 56] width 4 height 4
checkbox input "false"
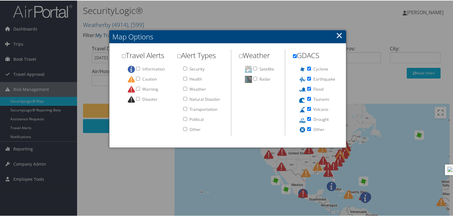
checkbox input "false"
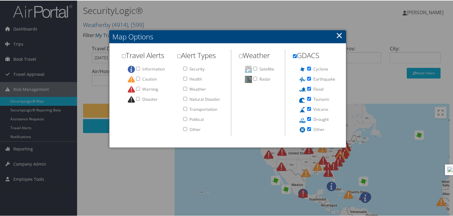
checkbox input "false"
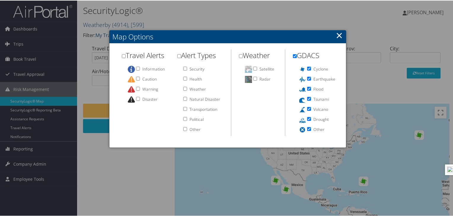
click at [295, 55] on input "checkbox" at bounding box center [295, 56] width 4 height 4
checkbox input "false"
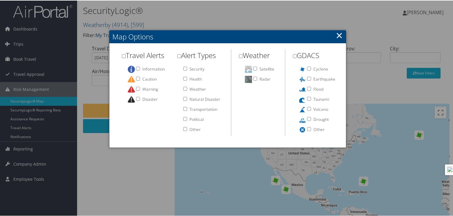
checkbox input "false"
click at [339, 35] on link "×" at bounding box center [339, 35] width 7 height 12
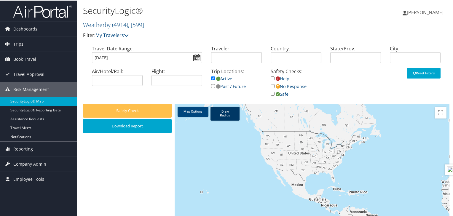
click at [224, 115] on link "Draw Radius" at bounding box center [224, 113] width 29 height 14
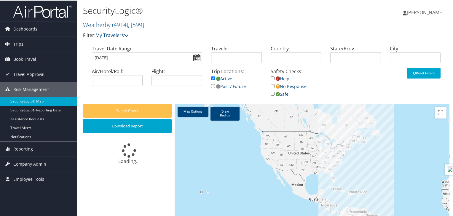
drag, startPoint x: 345, startPoint y: 154, endPoint x: 360, endPoint y: 168, distance: 20.8
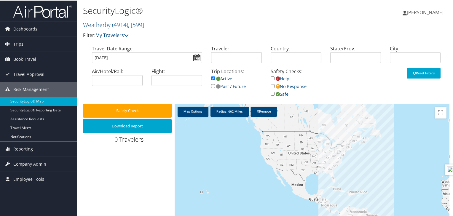
drag, startPoint x: 344, startPoint y: 151, endPoint x: 347, endPoint y: 158, distance: 7.4
click at [347, 158] on div at bounding box center [312, 198] width 275 height 191
click at [28, 110] on link "SecurityLogic® Reporting beta" at bounding box center [38, 109] width 77 height 9
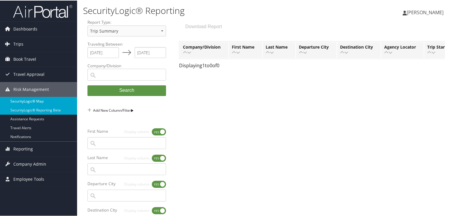
click at [27, 98] on link "SecurityLogic® Map" at bounding box center [38, 100] width 77 height 9
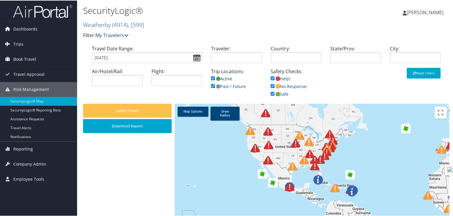
drag, startPoint x: 222, startPoint y: 157, endPoint x: 368, endPoint y: 178, distance: 146.7
click at [368, 178] on div at bounding box center [312, 198] width 275 height 191
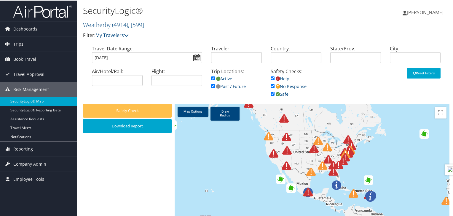
drag, startPoint x: 371, startPoint y: 177, endPoint x: 391, endPoint y: 183, distance: 20.5
click at [391, 183] on div at bounding box center [312, 198] width 275 height 191
click at [198, 60] on input "[DATE]" at bounding box center [147, 57] width 110 height 11
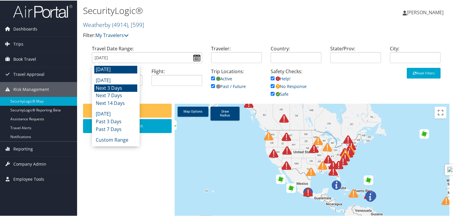
click at [120, 90] on li "Next 3 Days" at bounding box center [115, 88] width 43 height 8
type input "10/11/2025 - 10/14/2025"
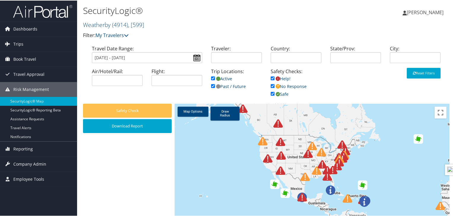
drag, startPoint x: 228, startPoint y: 157, endPoint x: 386, endPoint y: 188, distance: 161.0
click at [386, 188] on div at bounding box center [312, 198] width 275 height 191
click at [212, 85] on input "checkbox" at bounding box center [213, 86] width 4 height 4
checkbox input "false"
click at [273, 78] on input "checkbox" at bounding box center [273, 78] width 4 height 4
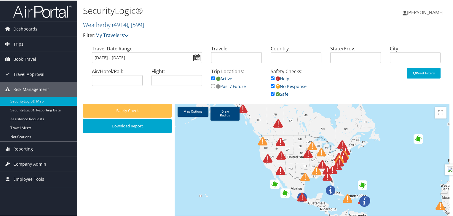
checkbox input "false"
click at [271, 85] on input "checkbox" at bounding box center [273, 86] width 4 height 4
checkbox input "false"
click at [272, 92] on input "checkbox" at bounding box center [273, 93] width 4 height 4
checkbox input "false"
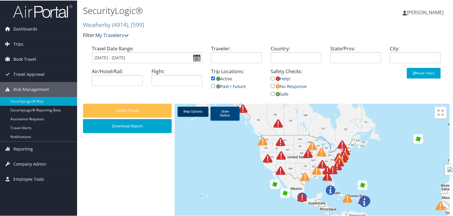
click at [192, 114] on link "Map Options" at bounding box center [193, 111] width 31 height 10
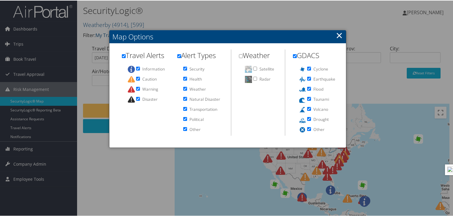
click at [123, 56] on input "checkbox" at bounding box center [124, 56] width 4 height 4
checkbox input "false"
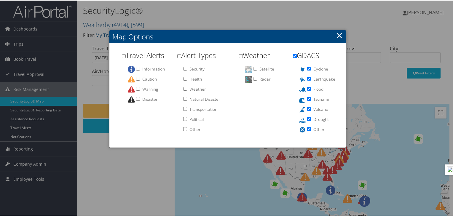
checkbox input "false"
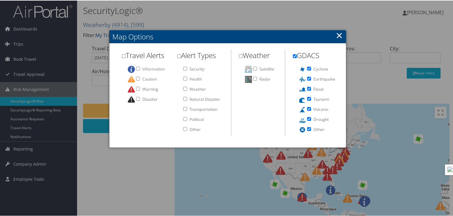
checkbox input "false"
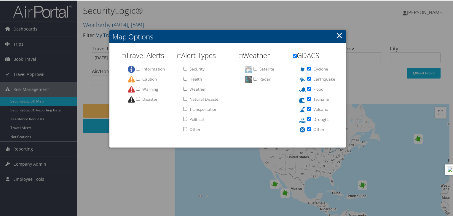
click at [293, 57] on input "checkbox" at bounding box center [295, 56] width 4 height 4
checkbox input "false"
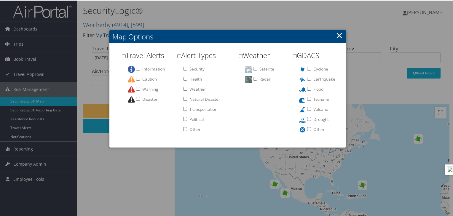
checkbox input "false"
click at [338, 36] on link "×" at bounding box center [339, 35] width 7 height 12
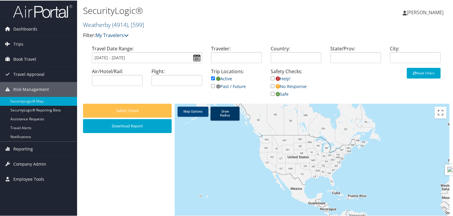
click at [225, 114] on link "Draw Radius" at bounding box center [224, 113] width 29 height 14
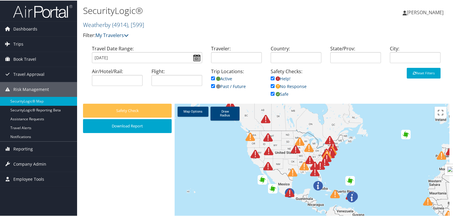
drag, startPoint x: 262, startPoint y: 165, endPoint x: 408, endPoint y: 191, distance: 148.2
click at [408, 191] on div at bounding box center [312, 198] width 275 height 191
click at [133, 26] on span ", [ 599 ]" at bounding box center [136, 24] width 16 height 8
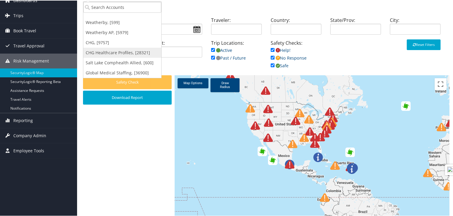
scroll to position [71, 0]
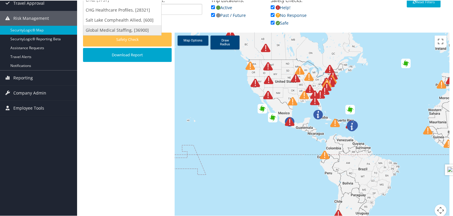
click at [116, 32] on link "Global Medical Staffing, [36900]" at bounding box center [122, 30] width 78 height 10
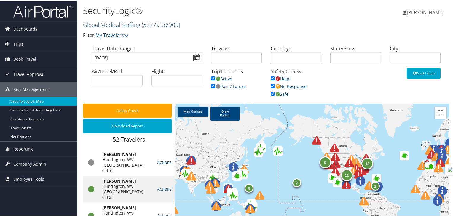
click at [147, 24] on span "( 5777 )" at bounding box center [150, 24] width 16 height 8
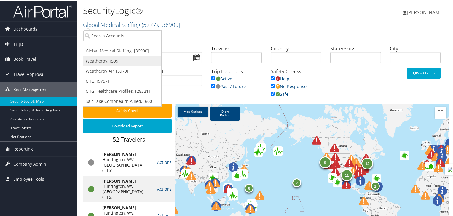
click at [108, 63] on link "Weatherby, [599]" at bounding box center [122, 60] width 78 height 10
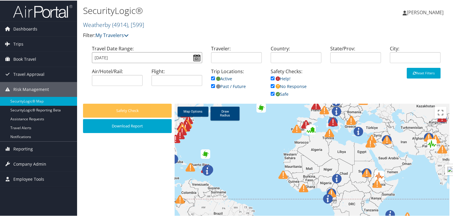
click at [196, 59] on input "[DATE]" at bounding box center [147, 57] width 110 height 11
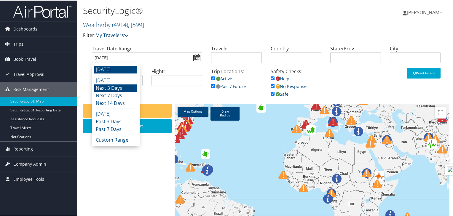
click at [105, 89] on li "Next 3 Days" at bounding box center [115, 88] width 43 height 8
type input "[DATE] - [DATE]"
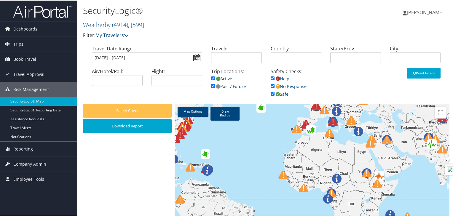
click at [211, 86] on input "checkbox" at bounding box center [213, 86] width 4 height 4
checkbox input "false"
click at [271, 79] on input "checkbox" at bounding box center [273, 78] width 4 height 4
checkbox input "false"
click at [271, 83] on link "No Response" at bounding box center [289, 86] width 36 height 6
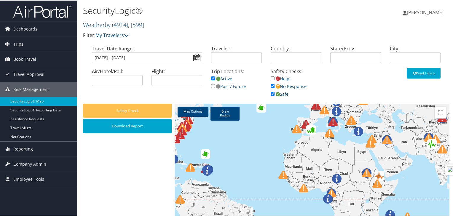
click at [271, 93] on input "checkbox" at bounding box center [273, 93] width 4 height 4
checkbox input "false"
click at [271, 84] on input "checkbox" at bounding box center [273, 86] width 4 height 4
checkbox input "false"
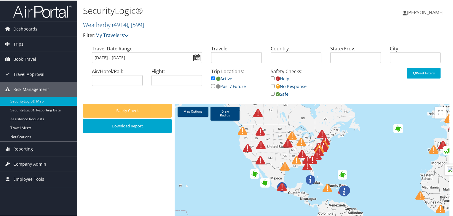
drag, startPoint x: 247, startPoint y: 154, endPoint x: 386, endPoint y: 175, distance: 140.9
click at [386, 175] on div at bounding box center [312, 198] width 275 height 191
drag, startPoint x: 452, startPoint y: 136, endPoint x: 450, endPoint y: 183, distance: 47.5
click at [450, 183] on div "SecurityLogic® Weatherby ( 4914 ) , [ 599 ] Global Medical Staffing Weatherby W…" at bounding box center [266, 147] width 378 height 294
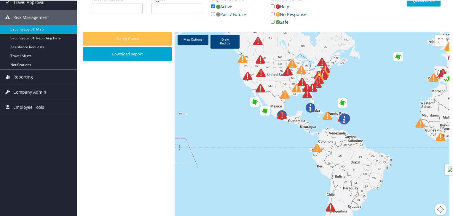
scroll to position [78, 0]
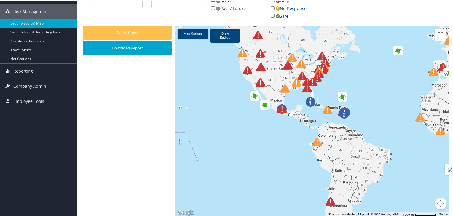
click at [437, 203] on button "Map camera controls" at bounding box center [441, 203] width 12 height 12
click at [424, 175] on button "Zoom in" at bounding box center [426, 173] width 12 height 12
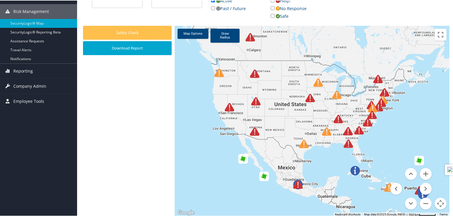
drag, startPoint x: 318, startPoint y: 111, endPoint x: 365, endPoint y: 203, distance: 103.0
click at [365, 203] on div at bounding box center [312, 120] width 275 height 191
click at [199, 36] on link "Map Options" at bounding box center [193, 33] width 31 height 10
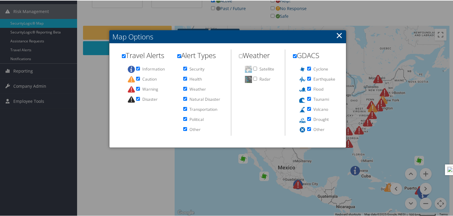
click at [122, 55] on input "checkbox" at bounding box center [124, 56] width 4 height 4
checkbox input "false"
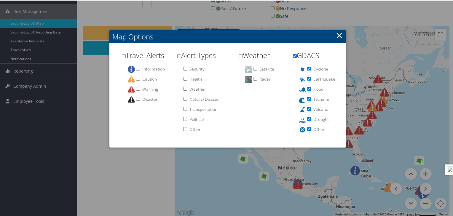
checkbox input "false"
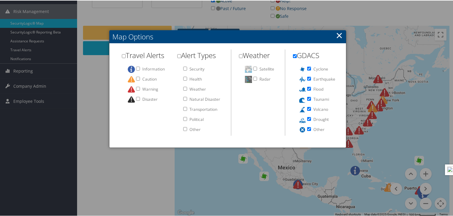
checkbox input "false"
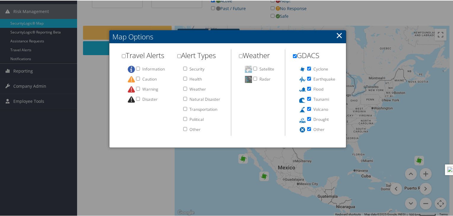
click at [295, 54] on input "checkbox" at bounding box center [295, 56] width 4 height 4
checkbox input "false"
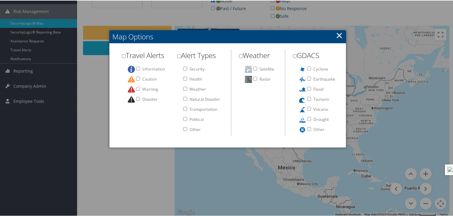
checkbox input "false"
click at [412, 132] on div at bounding box center [227, 108] width 455 height 216
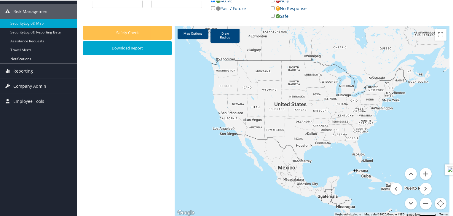
scroll to position [7, 0]
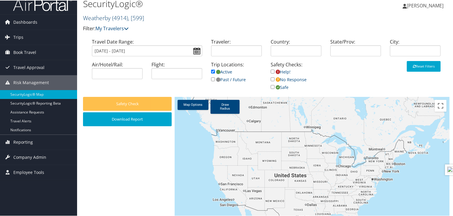
click at [124, 20] on span "( 4914 )" at bounding box center [120, 17] width 16 height 8
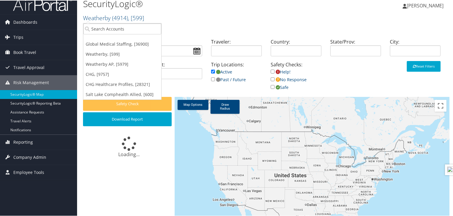
click at [233, 21] on h2 "Weatherby ( 4914 ) , [ 599 ]" at bounding box center [205, 17] width 244 height 10
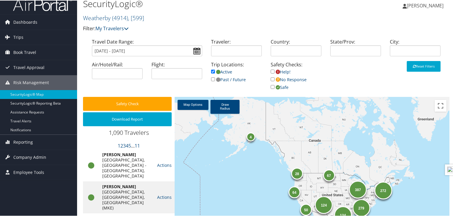
scroll to position [78, 0]
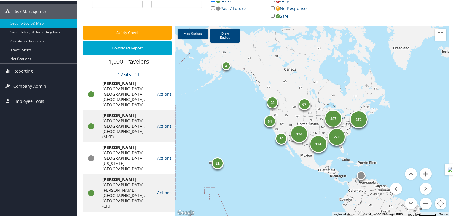
drag, startPoint x: 253, startPoint y: 115, endPoint x: 228, endPoint y: 115, distance: 25.2
click at [228, 115] on div "387 272 21 64 279 67 124 124 4 50 28 1" at bounding box center [312, 120] width 275 height 191
click at [422, 173] on button "Zoom in" at bounding box center [426, 173] width 12 height 12
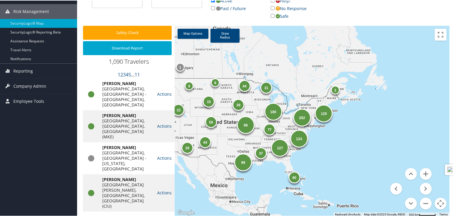
drag, startPoint x: 407, startPoint y: 155, endPoint x: 325, endPoint y: 151, distance: 82.5
click at [325, 151] on div "180 202 120 44 23 127 57 8 44 99 22 98 43 60 124 77 59 29 37 15 31 1 9 39 4 3 1" at bounding box center [312, 120] width 275 height 191
click at [222, 36] on link "Draw Radius" at bounding box center [224, 35] width 29 height 14
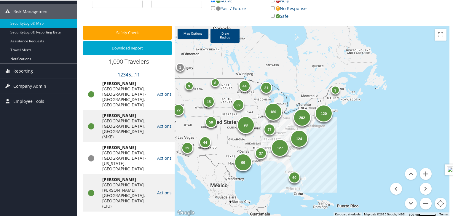
drag, startPoint x: 309, startPoint y: 126, endPoint x: 325, endPoint y: 132, distance: 17.1
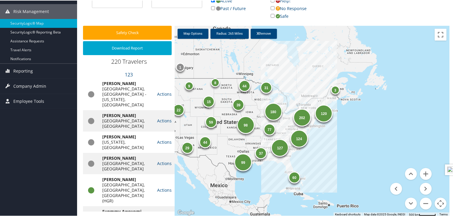
drag, startPoint x: 318, startPoint y: 128, endPoint x: 322, endPoint y: 132, distance: 5.5
click at [322, 132] on div "180 202 120 44 23 127 57 8 44 99 22 98 43 60 124 77 59 29 37 15 31 1 9 39 4 3 1" at bounding box center [312, 120] width 275 height 191
click at [264, 34] on link "Remove" at bounding box center [263, 33] width 26 height 10
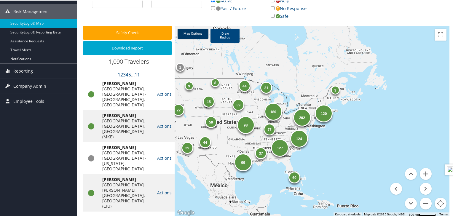
click at [198, 34] on link "Map Options" at bounding box center [193, 33] width 31 height 10
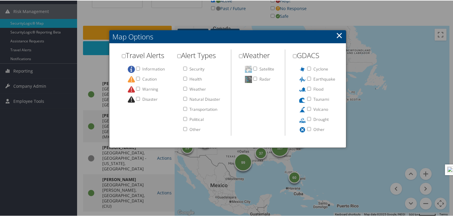
click at [337, 36] on link "×" at bounding box center [339, 35] width 7 height 12
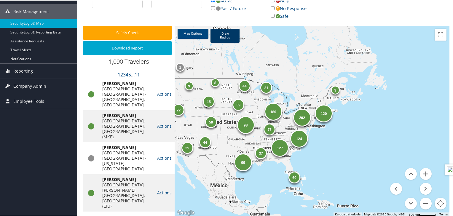
click at [227, 39] on link "Draw Radius" at bounding box center [224, 35] width 29 height 14
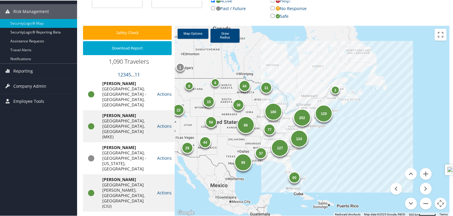
drag, startPoint x: 314, startPoint y: 121, endPoint x: 332, endPoint y: 153, distance: 37.0
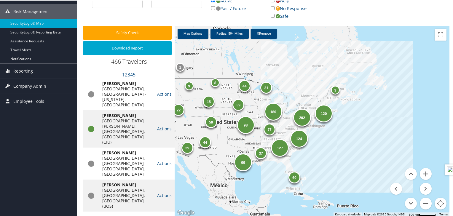
drag, startPoint x: 322, startPoint y: 138, endPoint x: 330, endPoint y: 153, distance: 15.9
click at [330, 153] on div "180 202 120 44 23 127 57 8 44 99 22 98 43 60 124 77 59 29 37 15 31 1 9 39 4 3 1" at bounding box center [312, 120] width 275 height 191
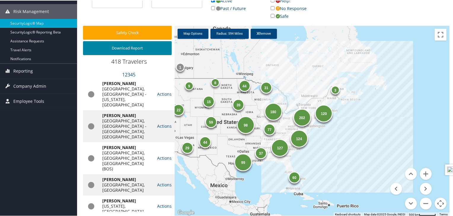
click at [135, 46] on button "Download Report" at bounding box center [127, 48] width 89 height 14
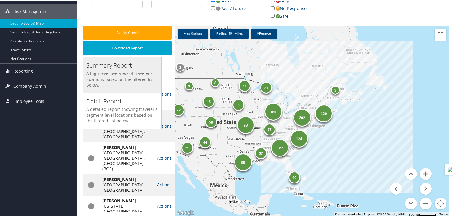
click at [118, 77] on h5 "A high level overview of traveler's locations based on the filtered list below." at bounding box center [122, 78] width 72 height 17
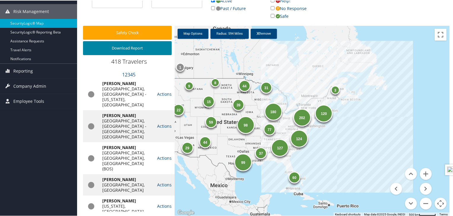
click at [127, 50] on button "Download Report" at bounding box center [127, 48] width 89 height 14
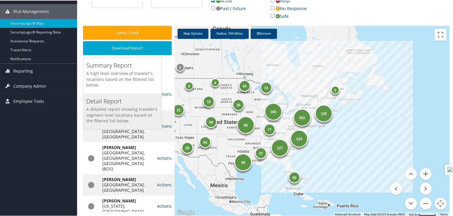
click at [117, 112] on h5 "A detailed report showing traveler's segment level locations based on the filte…" at bounding box center [122, 114] width 72 height 17
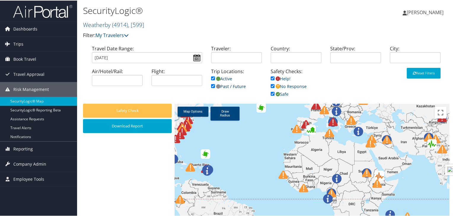
click at [211, 85] on input "checkbox" at bounding box center [213, 86] width 4 height 4
checkbox input "false"
click at [271, 79] on input "checkbox" at bounding box center [273, 78] width 4 height 4
checkbox input "false"
click at [273, 85] on input "checkbox" at bounding box center [273, 86] width 4 height 4
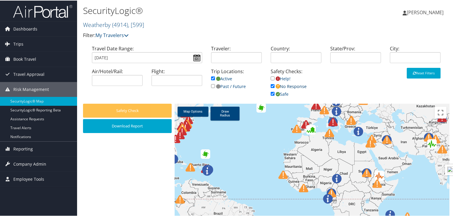
checkbox input "false"
click at [273, 92] on input "checkbox" at bounding box center [273, 93] width 4 height 4
checkbox input "false"
click at [137, 25] on span ", [ 599 ]" at bounding box center [136, 24] width 16 height 8
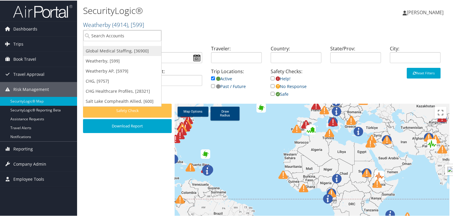
click at [123, 52] on link "Global Medical Staffing, [36900]" at bounding box center [122, 50] width 78 height 10
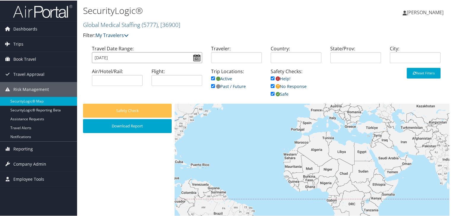
click at [194, 58] on input "[DATE]" at bounding box center [147, 57] width 110 height 11
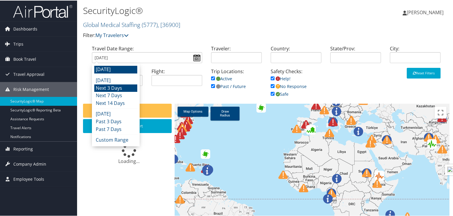
click at [119, 87] on li "Next 3 Days" at bounding box center [115, 88] width 43 height 8
type input "[DATE] - [DATE]"
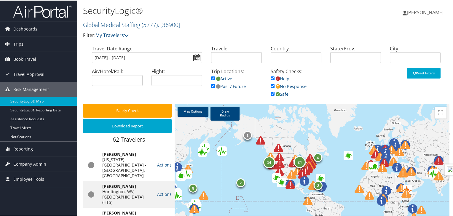
drag, startPoint x: 291, startPoint y: 178, endPoint x: 233, endPoint y: 169, distance: 58.6
click at [233, 169] on div "9 14 24 2 4 1 8 2" at bounding box center [312, 198] width 275 height 191
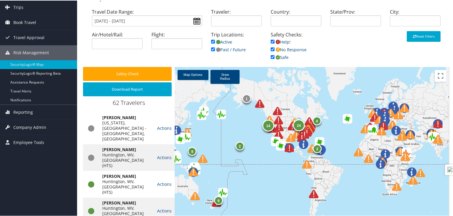
scroll to position [78, 0]
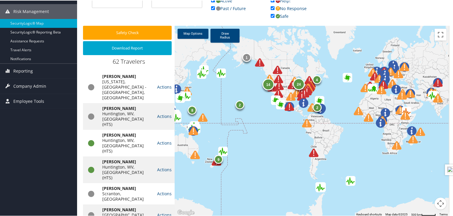
click at [440, 206] on button "Map camera controls" at bounding box center [441, 203] width 12 height 12
click at [423, 172] on button "Zoom in" at bounding box center [426, 173] width 12 height 12
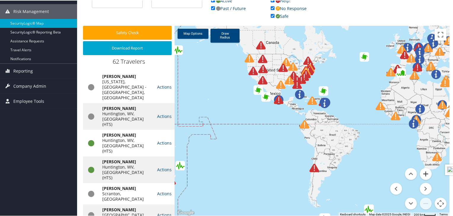
click at [423, 172] on button "Zoom in" at bounding box center [426, 173] width 12 height 12
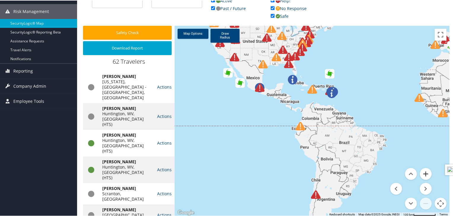
click at [423, 172] on button "Zoom in" at bounding box center [426, 173] width 12 height 12
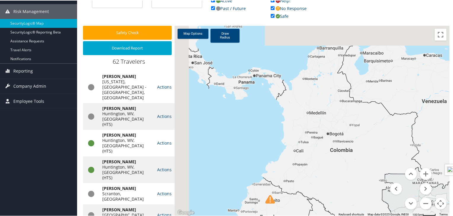
drag, startPoint x: 318, startPoint y: 132, endPoint x: 371, endPoint y: 227, distance: 109.3
click at [371, 138] on html "Menu Dashboards ► AirPortal 360™ (Manager) AirPortal 360™ (Agent) My Travel Das…" at bounding box center [227, 30] width 455 height 216
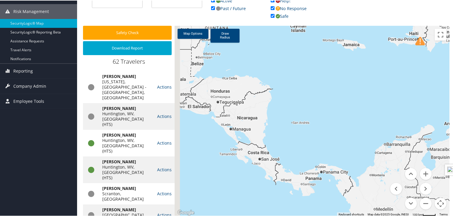
drag, startPoint x: 309, startPoint y: 102, endPoint x: 370, endPoint y: 199, distance: 114.4
click at [370, 203] on div at bounding box center [312, 120] width 275 height 191
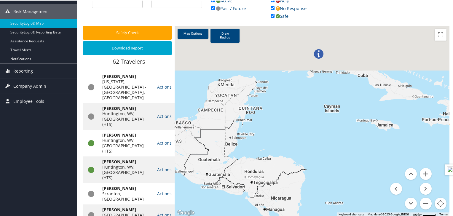
drag, startPoint x: 331, startPoint y: 143, endPoint x: 368, endPoint y: 227, distance: 91.5
click at [368, 138] on html "Menu Dashboards ► AirPortal 360™ (Manager) AirPortal 360™ (Agent) My Travel Das…" at bounding box center [227, 30] width 455 height 216
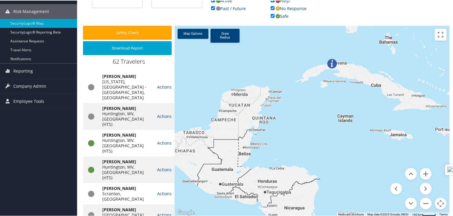
drag, startPoint x: 350, startPoint y: 141, endPoint x: 373, endPoint y: 200, distance: 63.1
click at [373, 200] on div at bounding box center [312, 120] width 275 height 191
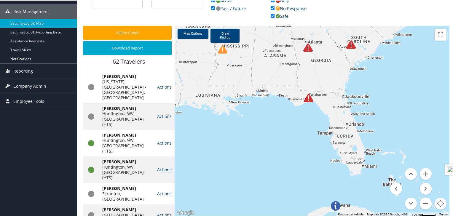
drag, startPoint x: 362, startPoint y: 151, endPoint x: 332, endPoint y: 209, distance: 65.8
click at [332, 209] on img at bounding box center [335, 205] width 9 height 9
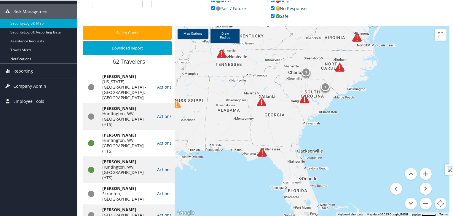
drag, startPoint x: 376, startPoint y: 135, endPoint x: 327, endPoint y: 192, distance: 75.3
click at [327, 192] on div "1 3 1" at bounding box center [312, 120] width 275 height 191
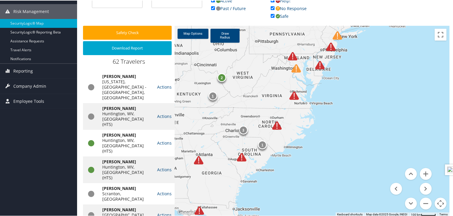
drag, startPoint x: 354, startPoint y: 132, endPoint x: 291, endPoint y: 191, distance: 87.2
click at [291, 191] on div "1 3 1 2 1" at bounding box center [312, 120] width 275 height 191
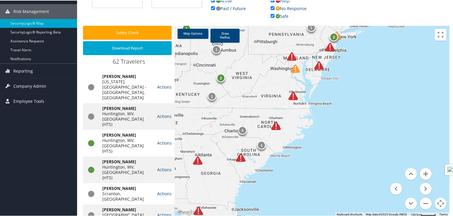
click at [211, 8] on input "checkbox" at bounding box center [213, 8] width 4 height 4
checkbox input "false"
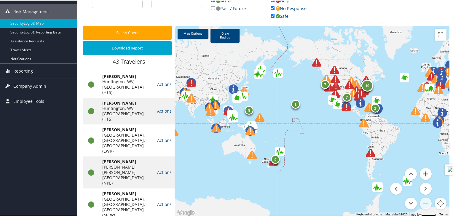
click at [420, 175] on button "Zoom in" at bounding box center [426, 173] width 12 height 12
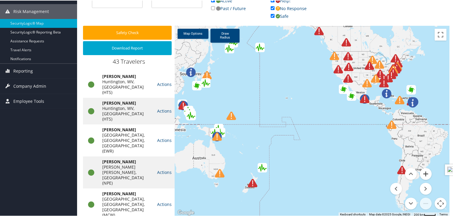
click at [420, 173] on button "Zoom in" at bounding box center [426, 173] width 12 height 12
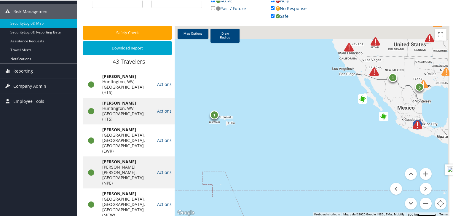
drag, startPoint x: 356, startPoint y: 152, endPoint x: 319, endPoint y: 210, distance: 68.5
click at [323, 213] on div "5 1 1 Map Options Draw Radius Remove Keyboard shortcuts Map Data Map data ©2025…" at bounding box center [312, 120] width 275 height 191
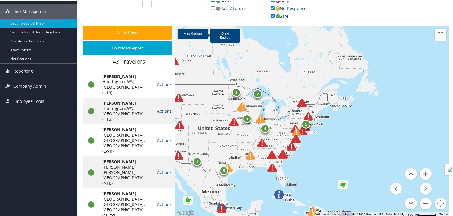
drag, startPoint x: 385, startPoint y: 161, endPoint x: 248, endPoint y: 134, distance: 139.3
click at [248, 134] on div "5 1 1 4 1 1 2 4 3 1 1 1" at bounding box center [312, 120] width 275 height 191
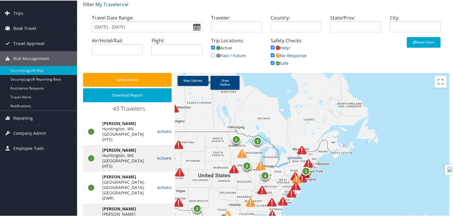
scroll to position [31, 0]
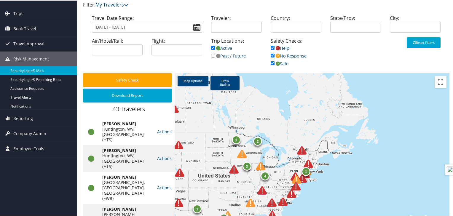
click at [272, 47] on input "checkbox" at bounding box center [273, 47] width 4 height 4
checkbox input "false"
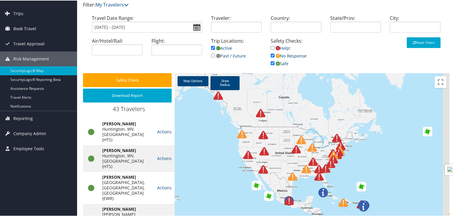
click at [271, 55] on input "checkbox" at bounding box center [273, 55] width 4 height 4
checkbox input "false"
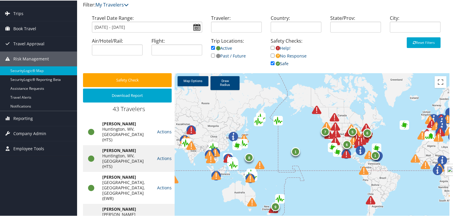
click at [271, 62] on input "checkbox" at bounding box center [273, 63] width 4 height 4
checkbox input "false"
click at [191, 82] on link "Map Options" at bounding box center [193, 81] width 31 height 10
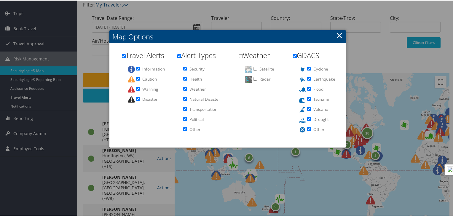
click at [124, 55] on input "checkbox" at bounding box center [124, 56] width 4 height 4
checkbox input "false"
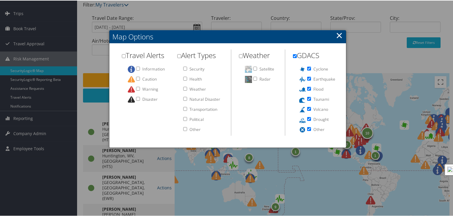
checkbox input "false"
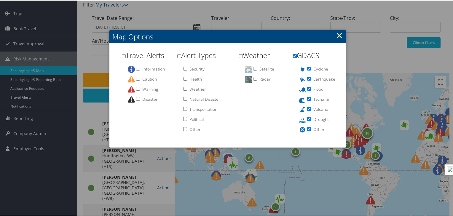
checkbox input "false"
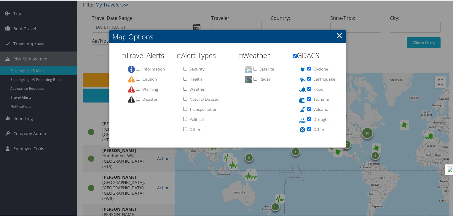
click at [293, 54] on input "checkbox" at bounding box center [295, 56] width 4 height 4
checkbox input "false"
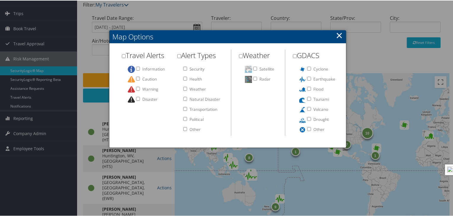
checkbox input "false"
click at [339, 35] on link "×" at bounding box center [339, 35] width 7 height 12
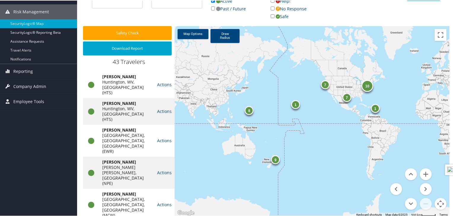
scroll to position [78, 0]
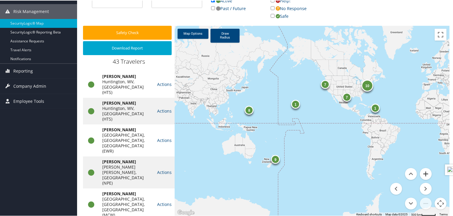
click at [422, 174] on button "Zoom in" at bounding box center [426, 173] width 12 height 12
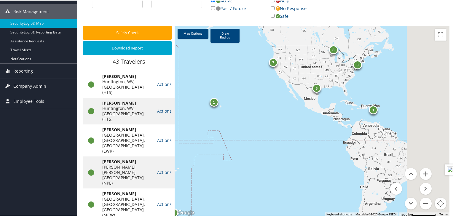
drag, startPoint x: 397, startPoint y: 148, endPoint x: 258, endPoint y: 186, distance: 144.3
click at [258, 186] on div "9 7 6 1 3 8 8 1" at bounding box center [312, 120] width 275 height 191
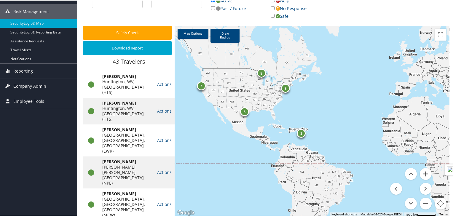
click at [425, 173] on button "Zoom in" at bounding box center [426, 173] width 12 height 12
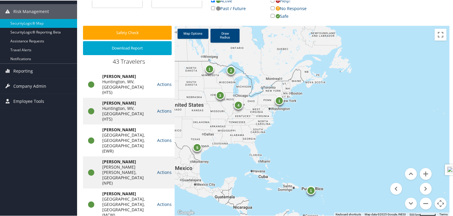
drag, startPoint x: 292, startPoint y: 104, endPoint x: 318, endPoint y: 164, distance: 64.9
click at [318, 164] on div "5 1 1 2 4 3 1" at bounding box center [312, 120] width 275 height 191
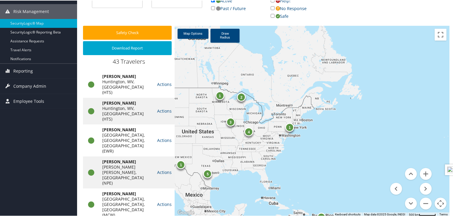
drag, startPoint x: 321, startPoint y: 148, endPoint x: 326, endPoint y: 162, distance: 15.0
click at [326, 162] on div "5 1 1 2 4 3 1 1" at bounding box center [312, 120] width 275 height 191
click at [224, 37] on link "Draw Radius" at bounding box center [224, 35] width 29 height 14
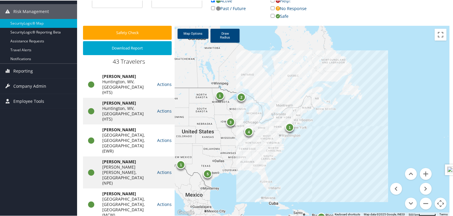
drag, startPoint x: 283, startPoint y: 124, endPoint x: 299, endPoint y: 140, distance: 22.9
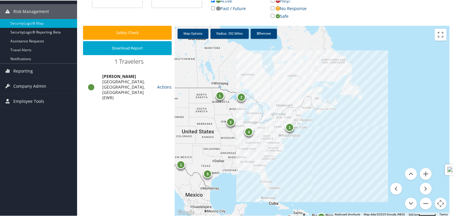
drag, startPoint x: 298, startPoint y: 140, endPoint x: 300, endPoint y: 153, distance: 13.5
click at [300, 153] on div "5 1 1 2 4 3 1 1" at bounding box center [312, 120] width 275 height 191
click at [165, 84] on link "Actions" at bounding box center [164, 87] width 15 height 6
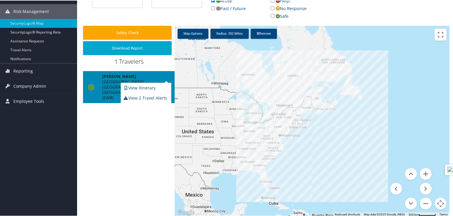
scroll to position [11, 0]
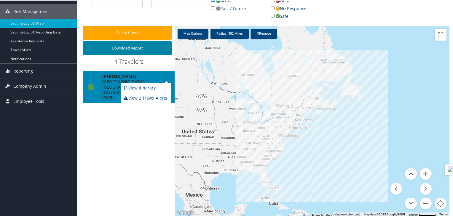
click at [140, 49] on button "Download Report" at bounding box center [127, 48] width 89 height 14
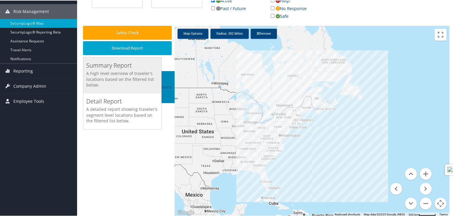
click at [106, 74] on h5 "A high level overview of traveler's locations based on the filtered list below." at bounding box center [122, 78] width 72 height 17
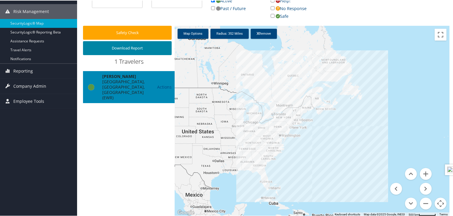
click at [129, 49] on button "Download Report" at bounding box center [127, 48] width 89 height 14
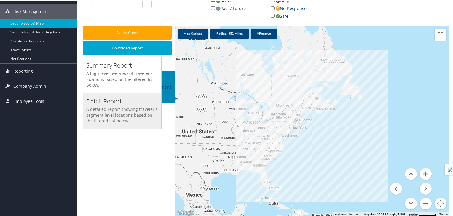
click at [105, 112] on h5 "A detailed report showing traveler's segment level locations based on the filte…" at bounding box center [122, 114] width 72 height 17
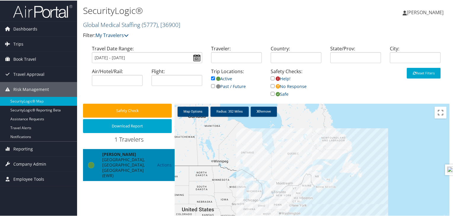
click at [141, 25] on link "Global Medical Staffing ( 5777 ) , [ 36900 ]" at bounding box center [131, 24] width 97 height 8
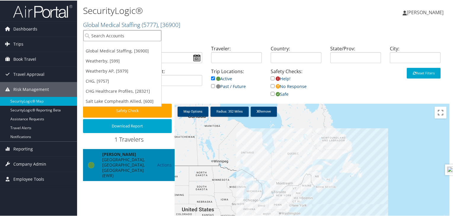
click at [123, 39] on input "search" at bounding box center [122, 35] width 78 height 11
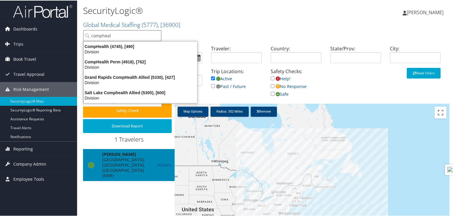
type input "comphealt"
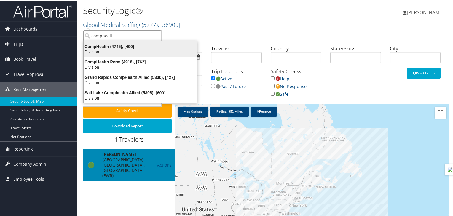
click at [118, 49] on div "Division" at bounding box center [140, 51] width 121 height 5
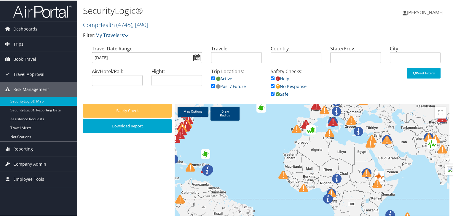
click at [198, 57] on input "[DATE]" at bounding box center [147, 57] width 110 height 11
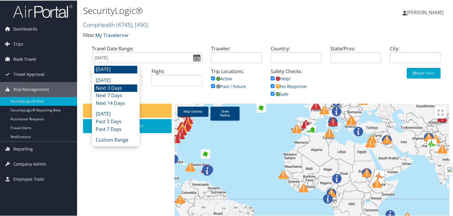
click at [122, 88] on li "Next 3 Days" at bounding box center [115, 88] width 43 height 8
type input "[DATE] - [DATE]"
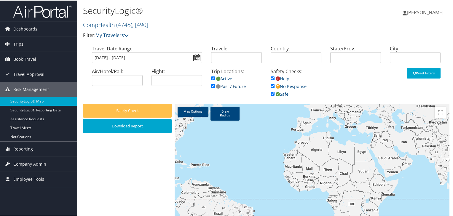
click at [212, 85] on input "checkbox" at bounding box center [213, 86] width 4 height 4
checkbox input "false"
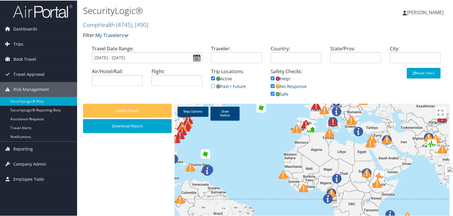
click at [271, 79] on input "checkbox" at bounding box center [273, 78] width 4 height 4
checkbox input "false"
click at [271, 85] on input "checkbox" at bounding box center [273, 86] width 4 height 4
checkbox input "false"
click at [271, 94] on input "checkbox" at bounding box center [273, 93] width 4 height 4
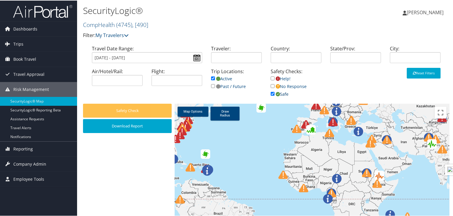
checkbox input "false"
click at [189, 114] on link "Map Options" at bounding box center [193, 111] width 31 height 10
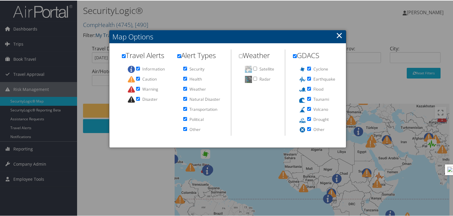
click at [124, 56] on h2 "Travel Alerts" at bounding box center [146, 56] width 48 height 12
click at [123, 56] on input "checkbox" at bounding box center [124, 56] width 4 height 4
checkbox input "false"
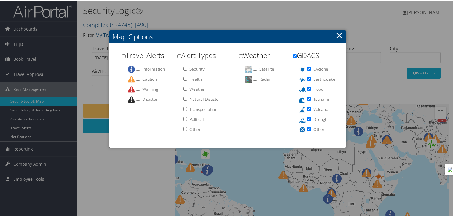
checkbox input "false"
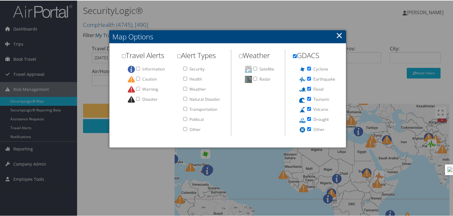
checkbox input "false"
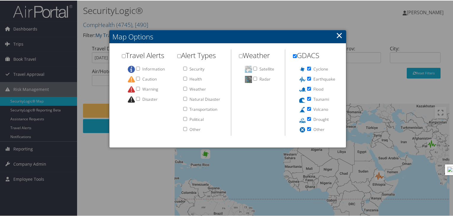
click at [295, 55] on input "checkbox" at bounding box center [295, 56] width 4 height 4
checkbox input "false"
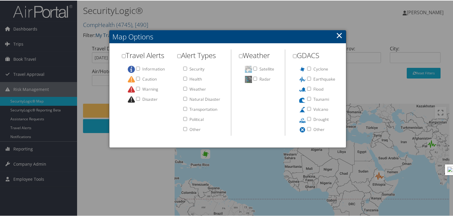
checkbox input "false"
click at [339, 35] on link "×" at bounding box center [339, 35] width 7 height 12
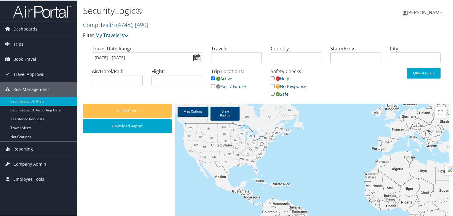
drag, startPoint x: 276, startPoint y: 141, endPoint x: 361, endPoint y: 162, distance: 87.0
click at [360, 162] on div at bounding box center [312, 198] width 275 height 191
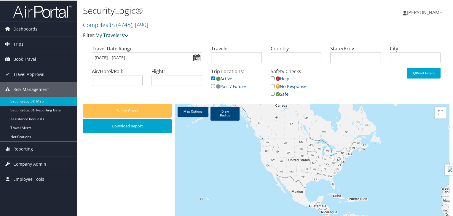
drag, startPoint x: 337, startPoint y: 159, endPoint x: 395, endPoint y: 170, distance: 58.9
click at [395, 170] on div at bounding box center [312, 198] width 275 height 191
click at [132, 25] on span "( 4745 )" at bounding box center [124, 24] width 16 height 8
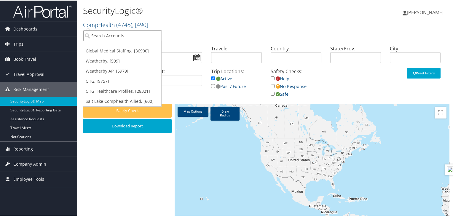
click at [118, 35] on input "search" at bounding box center [122, 35] width 78 height 11
type input "comp"
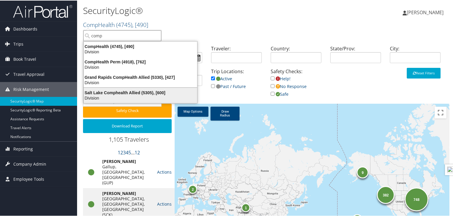
click at [128, 92] on div "Salt Lake Comphealth Allied (5305), [600]" at bounding box center [140, 92] width 121 height 5
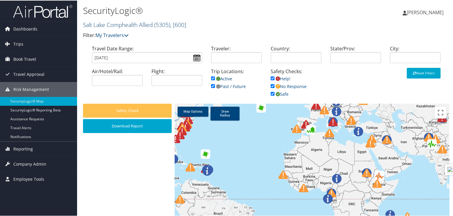
click at [159, 26] on span "( 5305 )" at bounding box center [162, 24] width 16 height 8
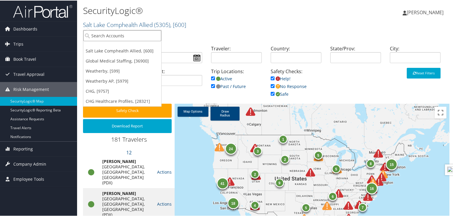
click at [118, 39] on input "search" at bounding box center [122, 35] width 78 height 11
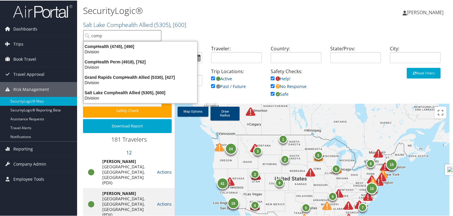
type input "comph"
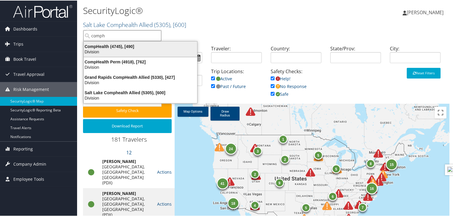
click at [115, 47] on div "CompHealth (4745), [490]" at bounding box center [140, 45] width 121 height 5
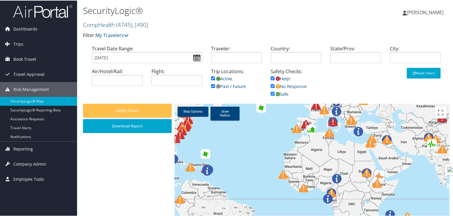
click at [143, 25] on span ", [ 490 ]" at bounding box center [140, 24] width 16 height 8
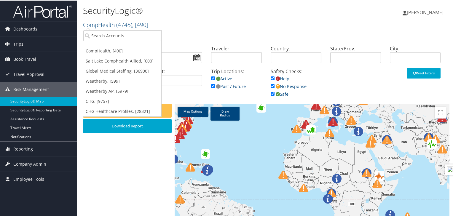
click at [184, 26] on h2 "CompHealth ( 4745 ) , [ 490 ]" at bounding box center [205, 24] width 244 height 10
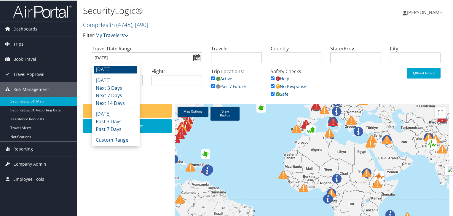
click at [198, 57] on input "[DATE]" at bounding box center [147, 57] width 110 height 11
click at [126, 90] on li "Next 3 Days" at bounding box center [115, 88] width 43 height 8
type input "[DATE] - [DATE]"
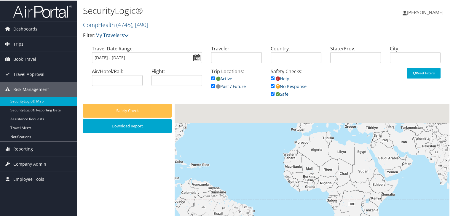
click at [212, 86] on input "checkbox" at bounding box center [213, 86] width 4 height 4
checkbox input "false"
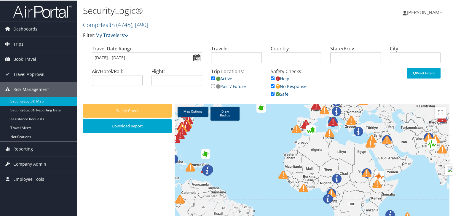
click at [271, 79] on input "checkbox" at bounding box center [273, 78] width 4 height 4
checkbox input "false"
click at [271, 85] on input "checkbox" at bounding box center [273, 86] width 4 height 4
checkbox input "false"
click at [271, 93] on input "checkbox" at bounding box center [273, 93] width 4 height 4
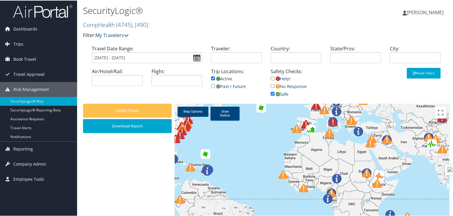
checkbox input "false"
click at [200, 113] on link "Map Options" at bounding box center [193, 111] width 31 height 10
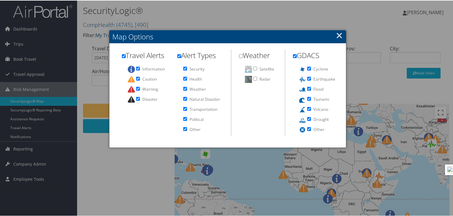
click at [122, 56] on input "checkbox" at bounding box center [124, 56] width 4 height 4
checkbox input "false"
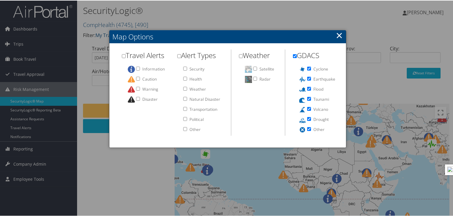
checkbox input "false"
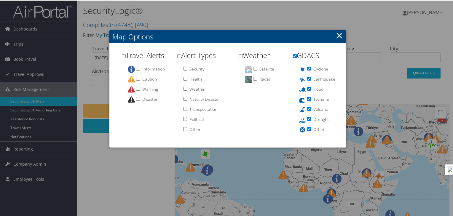
checkbox input "false"
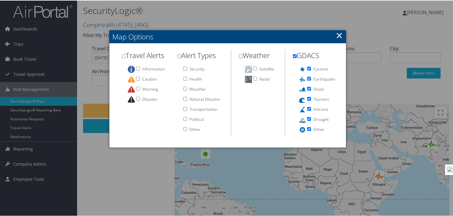
click at [293, 56] on input "checkbox" at bounding box center [295, 56] width 4 height 4
checkbox input "false"
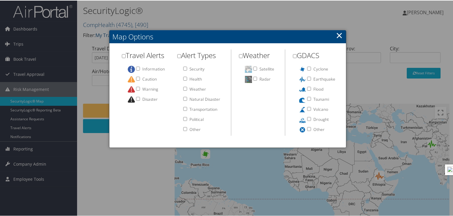
checkbox input "false"
click at [337, 34] on link "×" at bounding box center [339, 35] width 7 height 12
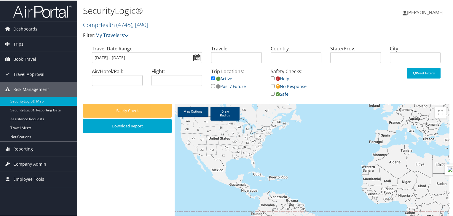
drag, startPoint x: 321, startPoint y: 176, endPoint x: 367, endPoint y: 184, distance: 46.6
click at [367, 184] on div at bounding box center [312, 198] width 275 height 191
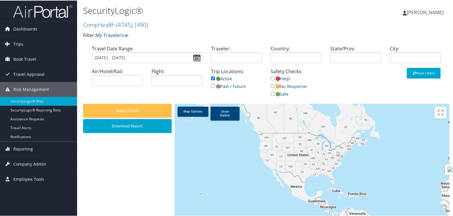
drag, startPoint x: 365, startPoint y: 184, endPoint x: 298, endPoint y: 175, distance: 67.6
click at [298, 175] on div at bounding box center [312, 198] width 275 height 191
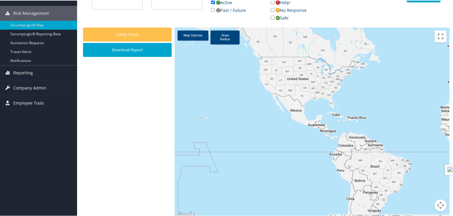
scroll to position [78, 0]
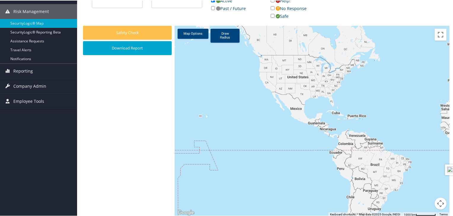
click at [438, 200] on button "Map camera controls" at bounding box center [441, 203] width 12 height 12
click at [423, 175] on button "Zoom in" at bounding box center [426, 173] width 12 height 12
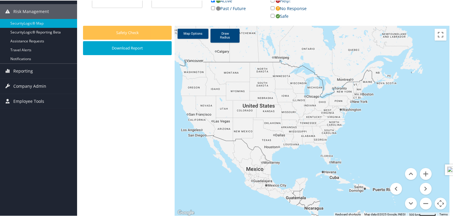
drag, startPoint x: 397, startPoint y: 132, endPoint x: 371, endPoint y: 206, distance: 78.6
click at [371, 206] on div at bounding box center [312, 120] width 275 height 191
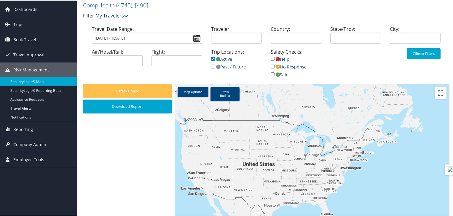
scroll to position [31, 0]
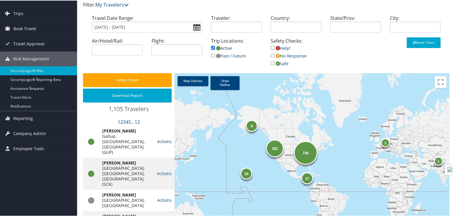
drag, startPoint x: 296, startPoint y: 160, endPoint x: 196, endPoint y: 143, distance: 101.8
click at [196, 143] on div "748 382 9 16 47 1 2" at bounding box center [312, 168] width 275 height 191
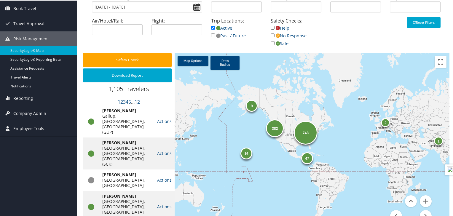
scroll to position [78, 0]
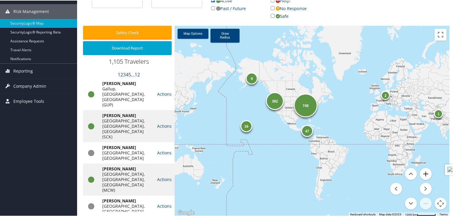
click at [423, 175] on button "Zoom in" at bounding box center [426, 173] width 12 height 12
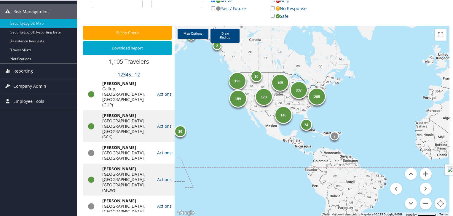
click at [423, 175] on button "Zoom in" at bounding box center [426, 173] width 12 height 12
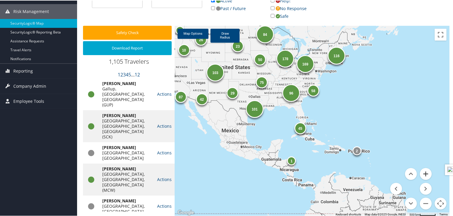
click at [423, 175] on button "Zoom in" at bounding box center [426, 173] width 12 height 12
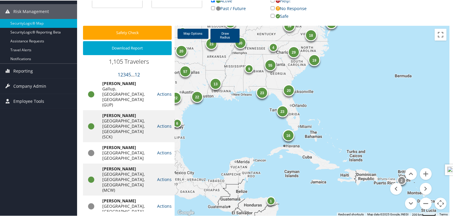
drag, startPoint x: 392, startPoint y: 140, endPoint x: 374, endPoint y: 197, distance: 60.0
click at [374, 197] on div "19 70 55 23 39 20 29 16 9 30 22 44 20 13 57 23 4 22 16 1 4 1 6 23 18 2 4 9" at bounding box center [312, 120] width 275 height 191
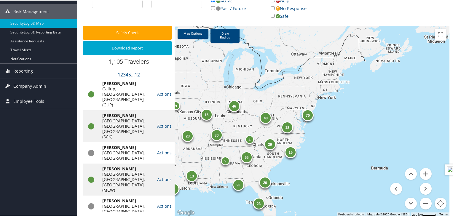
drag, startPoint x: 376, startPoint y: 130, endPoint x: 352, endPoint y: 225, distance: 97.6
click at [352, 138] on html "Menu Dashboards ► AirPortal 360™ (Manager) AirPortal 360™ (Agent) My Travel Das…" at bounding box center [227, 30] width 455 height 216
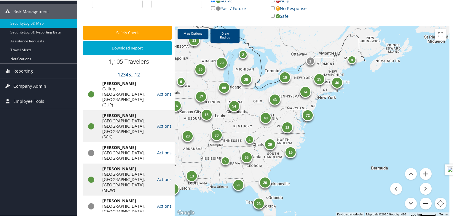
click at [423, 203] on button "Zoom out" at bounding box center [426, 203] width 12 height 12
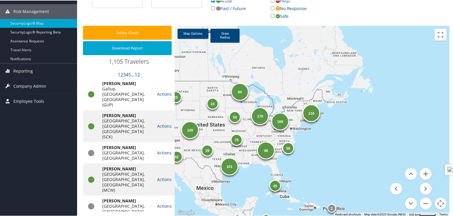
drag, startPoint x: 365, startPoint y: 148, endPoint x: 352, endPoint y: 160, distance: 18.1
click at [352, 160] on div "178 58 169 84 116 27 96 75 109 97 29 23 45 50 101 20 42 1 1 10 2" at bounding box center [312, 120] width 275 height 191
click at [225, 37] on link "Draw Radius" at bounding box center [224, 35] width 29 height 14
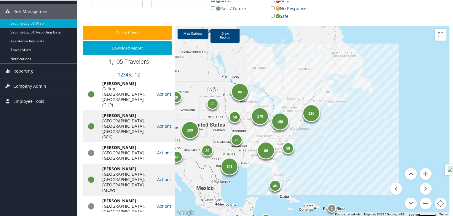
drag, startPoint x: 298, startPoint y: 128, endPoint x: 306, endPoint y: 157, distance: 29.9
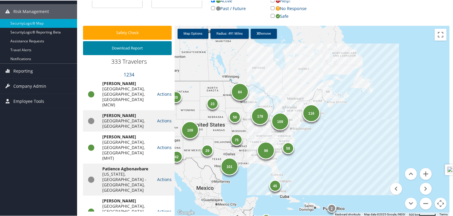
click at [120, 50] on button "Download Report" at bounding box center [127, 48] width 89 height 14
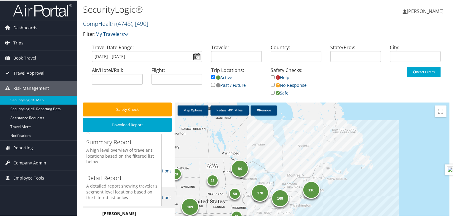
scroll to position [0, 0]
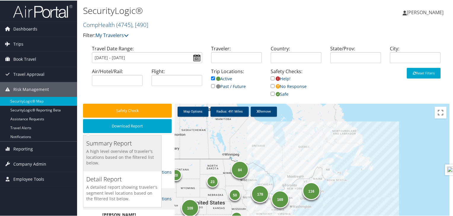
click at [124, 146] on h3 "Summary Report" at bounding box center [122, 143] width 72 height 8
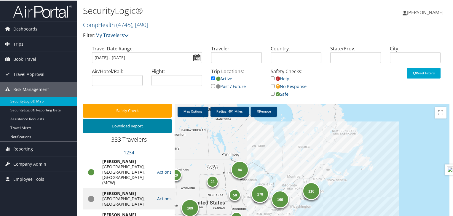
click at [137, 127] on button "Download Report" at bounding box center [127, 126] width 89 height 14
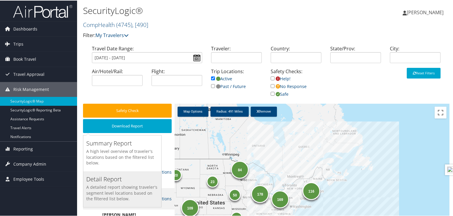
click at [110, 186] on h5 "A detailed report showing traveler's segment level locations based on the filte…" at bounding box center [122, 192] width 72 height 17
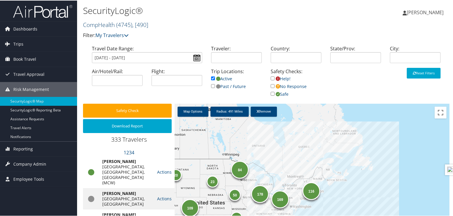
click at [132, 24] on span "( 4745 )" at bounding box center [124, 24] width 16 height 8
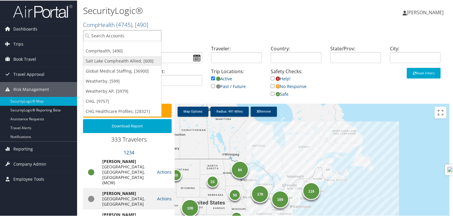
click at [133, 59] on link "Salt Lake Comphealth Allied, [600]" at bounding box center [122, 60] width 78 height 10
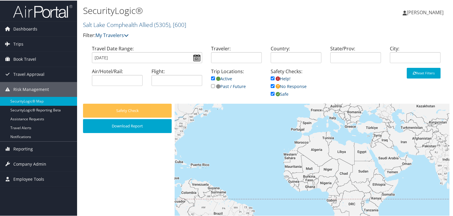
click at [272, 78] on input "checkbox" at bounding box center [273, 78] width 4 height 4
checkbox input "false"
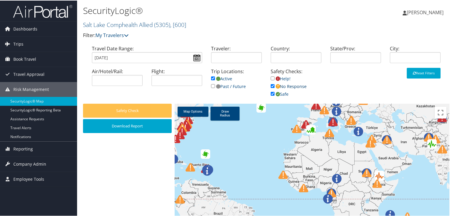
click at [271, 87] on input "checkbox" at bounding box center [273, 86] width 4 height 4
checkbox input "false"
click at [271, 93] on input "checkbox" at bounding box center [273, 93] width 4 height 4
checkbox input "false"
click at [191, 114] on link "Map Options" at bounding box center [193, 111] width 31 height 10
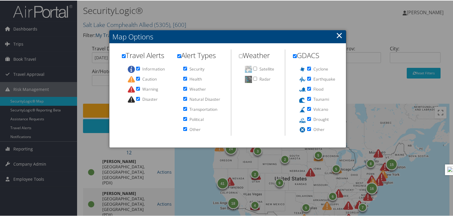
click at [124, 55] on input "checkbox" at bounding box center [124, 56] width 4 height 4
checkbox input "false"
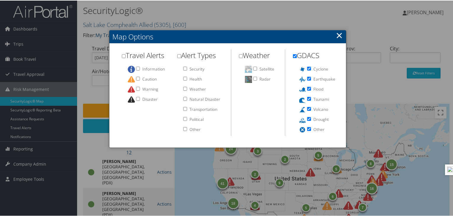
checkbox input "false"
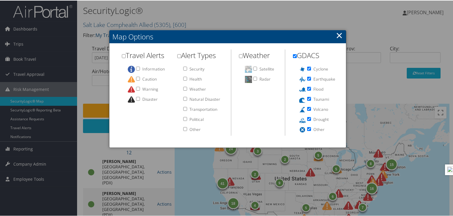
checkbox input "false"
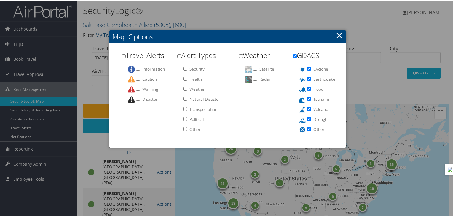
click at [295, 57] on input "checkbox" at bounding box center [295, 56] width 4 height 4
checkbox input "false"
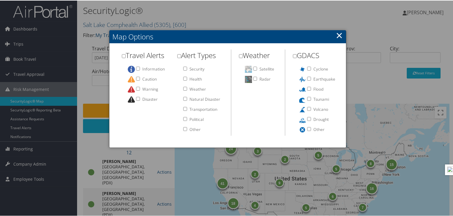
checkbox input "false"
click at [337, 38] on link "×" at bounding box center [339, 35] width 7 height 12
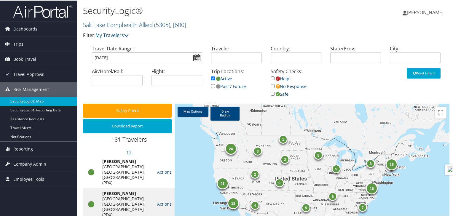
click at [197, 58] on input "[DATE]" at bounding box center [147, 57] width 110 height 11
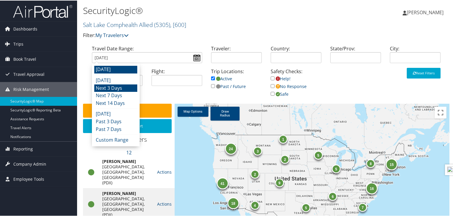
click at [123, 86] on li "Next 3 Days" at bounding box center [115, 88] width 43 height 8
type input "[DATE] - [DATE]"
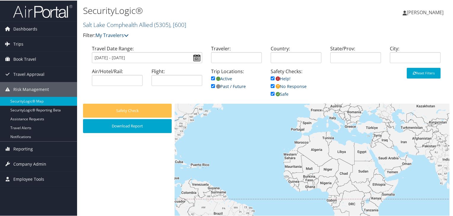
click at [211, 86] on input "checkbox" at bounding box center [213, 86] width 4 height 4
checkbox input "false"
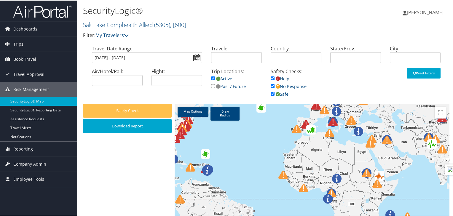
click at [272, 78] on input "checkbox" at bounding box center [273, 78] width 4 height 4
checkbox input "false"
click at [272, 84] on input "checkbox" at bounding box center [273, 86] width 4 height 4
checkbox input "false"
click at [271, 92] on input "checkbox" at bounding box center [273, 93] width 4 height 4
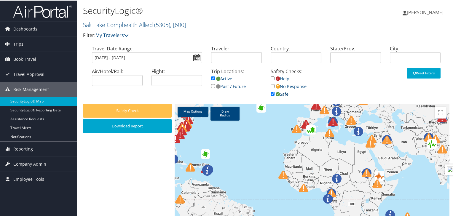
checkbox input "false"
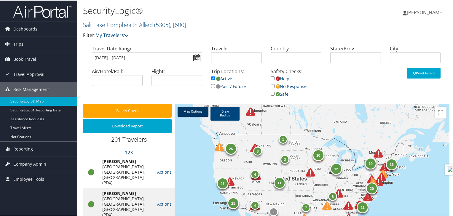
click at [194, 111] on link "Map Options" at bounding box center [193, 111] width 31 height 10
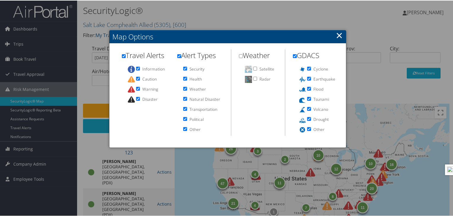
click at [122, 55] on input "checkbox" at bounding box center [124, 56] width 4 height 4
checkbox input "false"
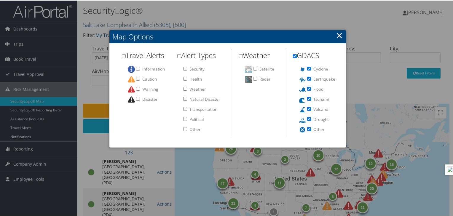
checkbox input "false"
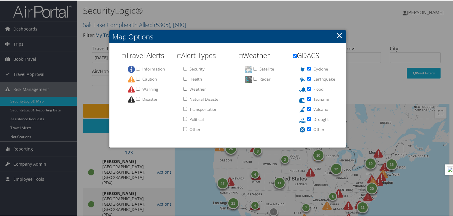
checkbox input "false"
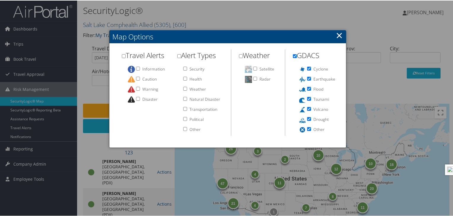
click at [293, 56] on input "checkbox" at bounding box center [295, 56] width 4 height 4
checkbox input "false"
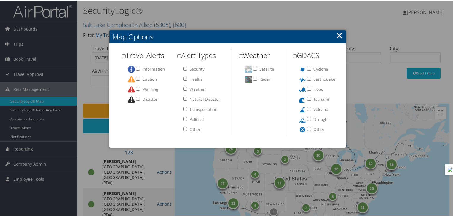
checkbox input "false"
click at [339, 32] on link "×" at bounding box center [339, 35] width 7 height 12
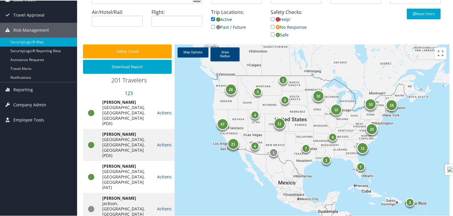
scroll to position [78, 0]
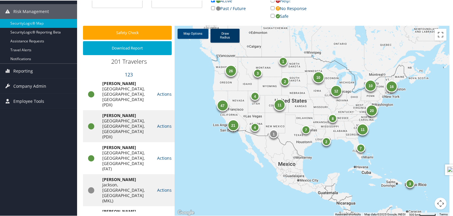
click at [225, 36] on link "Draw Radius" at bounding box center [224, 35] width 29 height 14
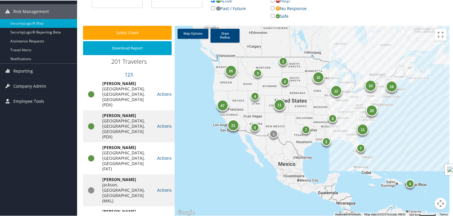
drag, startPoint x: 382, startPoint y: 104, endPoint x: 396, endPoint y: 138, distance: 37.0
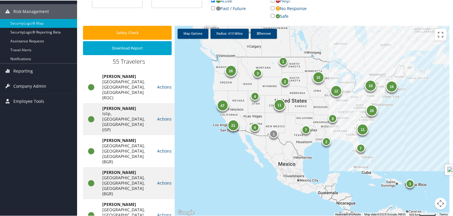
drag, startPoint x: 395, startPoint y: 114, endPoint x: 397, endPoint y: 121, distance: 7.3
click at [397, 121] on div "26 11 47 7 1 10 8 21 11 20 16 2 3 7 3 10 4 12 4 1 2" at bounding box center [312, 120] width 275 height 191
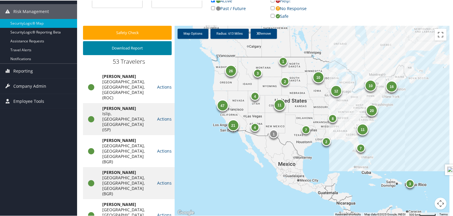
click at [138, 52] on button "Download Report" at bounding box center [127, 48] width 89 height 14
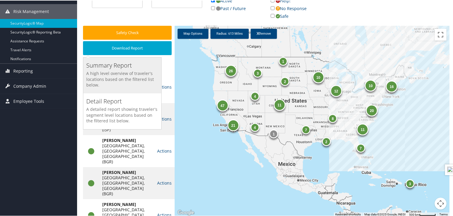
click at [119, 70] on h5 "A high level overview of traveler's locations based on the filtered list below." at bounding box center [122, 78] width 72 height 17
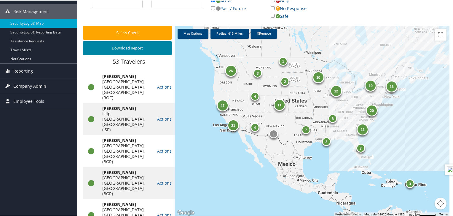
click at [127, 48] on button "Download Report" at bounding box center [127, 48] width 89 height 14
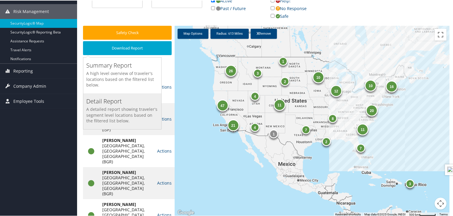
click at [122, 106] on h5 "A detailed report showing traveler's segment level locations based on the filte…" at bounding box center [122, 114] width 72 height 17
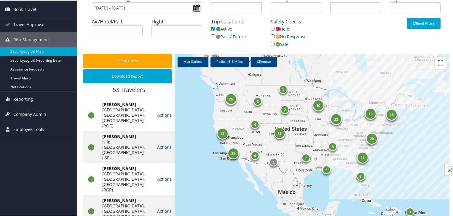
scroll to position [7, 0]
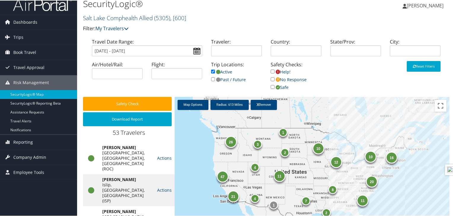
click at [135, 18] on link "Salt Lake Comphealth Allied ( 5305 ) , [ 600 ]" at bounding box center [134, 17] width 103 height 8
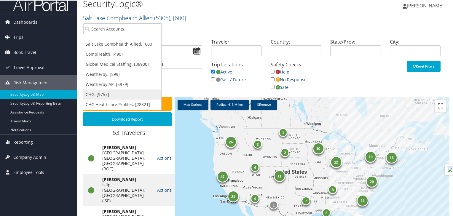
click at [100, 95] on link "CHG, [9757]" at bounding box center [122, 94] width 78 height 10
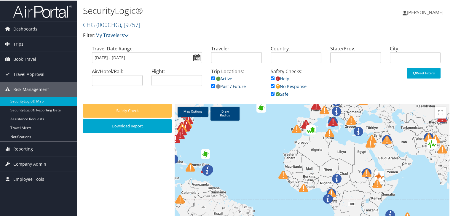
click at [213, 86] on input "checkbox" at bounding box center [213, 86] width 4 height 4
checkbox input "false"
click at [273, 78] on input "checkbox" at bounding box center [273, 78] width 4 height 4
checkbox input "false"
click at [271, 86] on input "checkbox" at bounding box center [273, 86] width 4 height 4
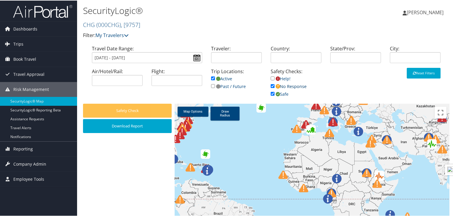
checkbox input "false"
click at [271, 91] on link "Safe" at bounding box center [280, 94] width 18 height 6
click at [271, 93] on input "checkbox" at bounding box center [273, 93] width 4 height 4
checkbox input "false"
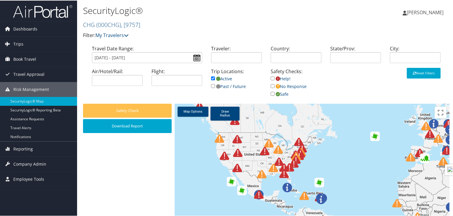
drag, startPoint x: 274, startPoint y: 130, endPoint x: 393, endPoint y: 159, distance: 122.4
click at [393, 159] on div at bounding box center [312, 198] width 275 height 191
